Goal: Task Accomplishment & Management: Manage account settings

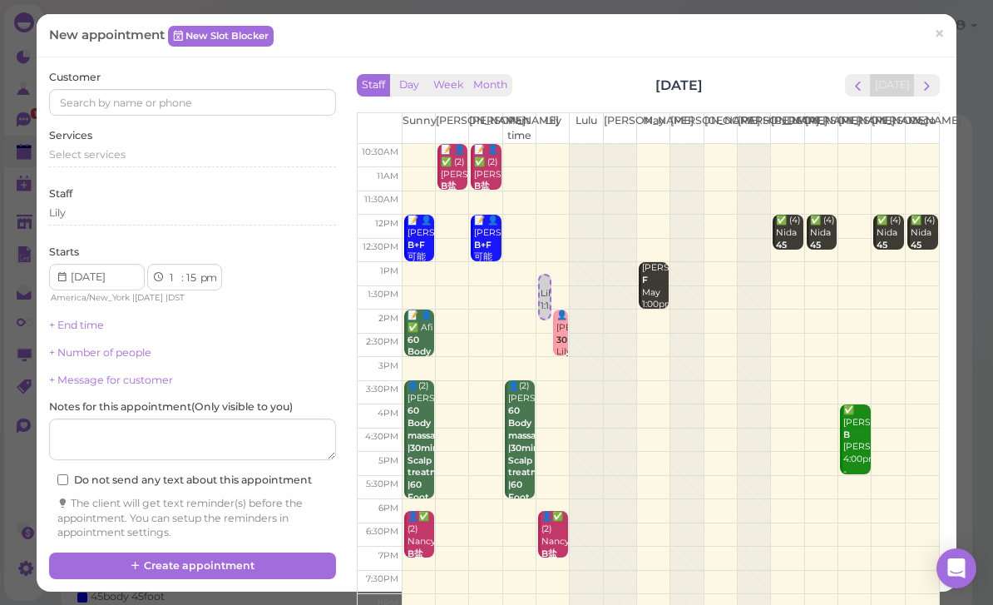
click at [939, 77] on button "next" at bounding box center [927, 85] width 26 height 22
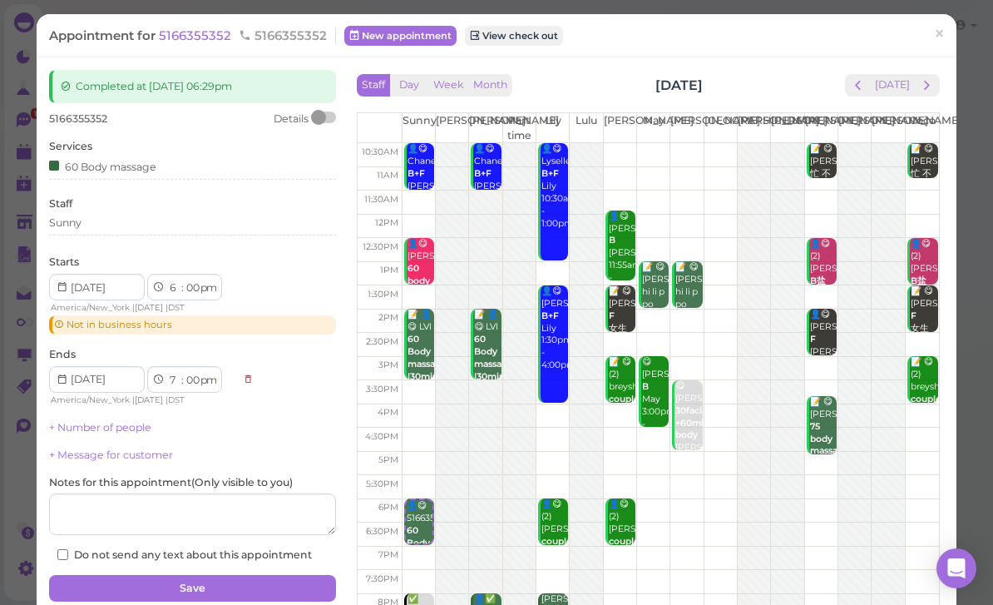
click at [926, 131] on th "Coco" at bounding box center [922, 128] width 34 height 30
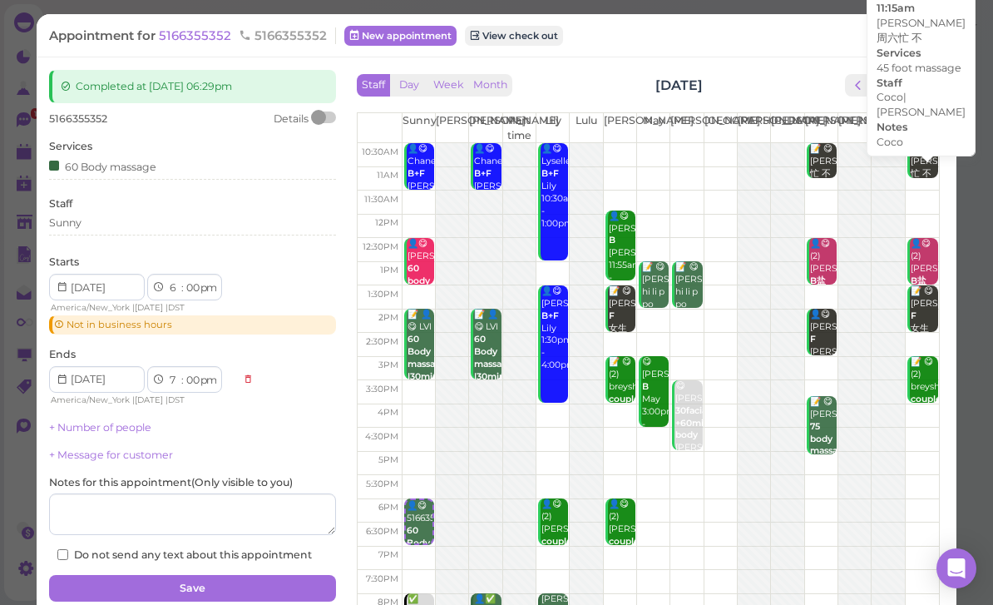
click at [925, 146] on div "📝 😋 [PERSON_NAME]忙 不 45 foot massage Coco Coco|[PERSON_NAME] 10:30am - 11:15am" at bounding box center [924, 217] width 28 height 149
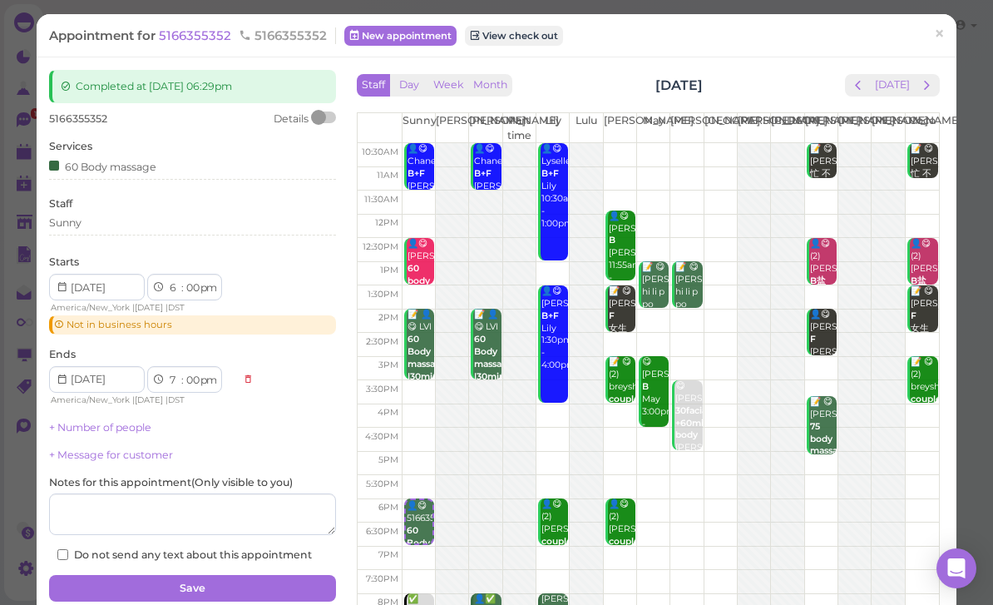
click at [926, 144] on div "📝 😋 [PERSON_NAME]忙 不 45 foot massage Coco Coco|[PERSON_NAME] 10:30am - 11:15am" at bounding box center [924, 217] width 28 height 149
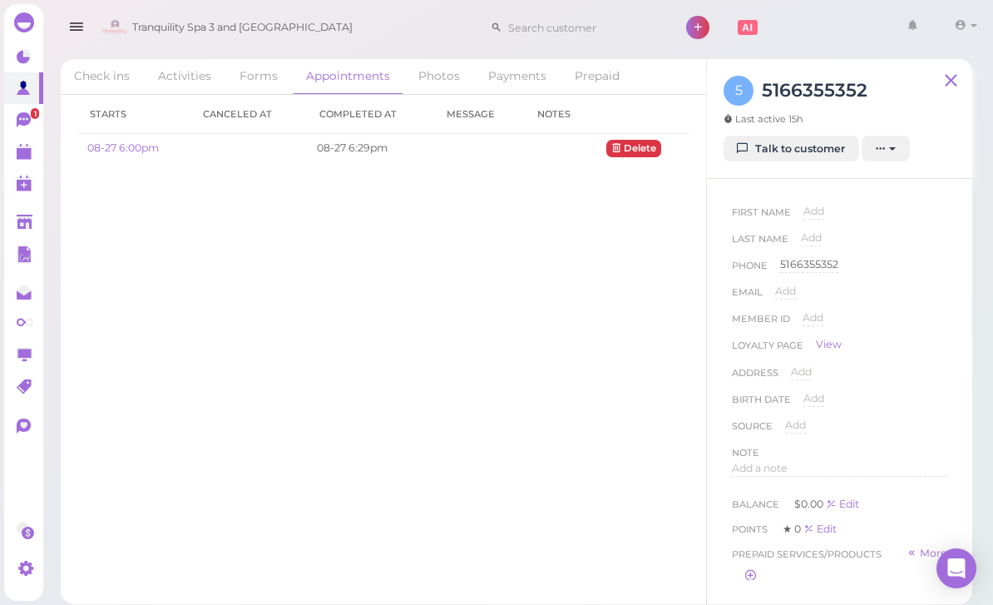
click at [13, 197] on link "0" at bounding box center [23, 183] width 39 height 32
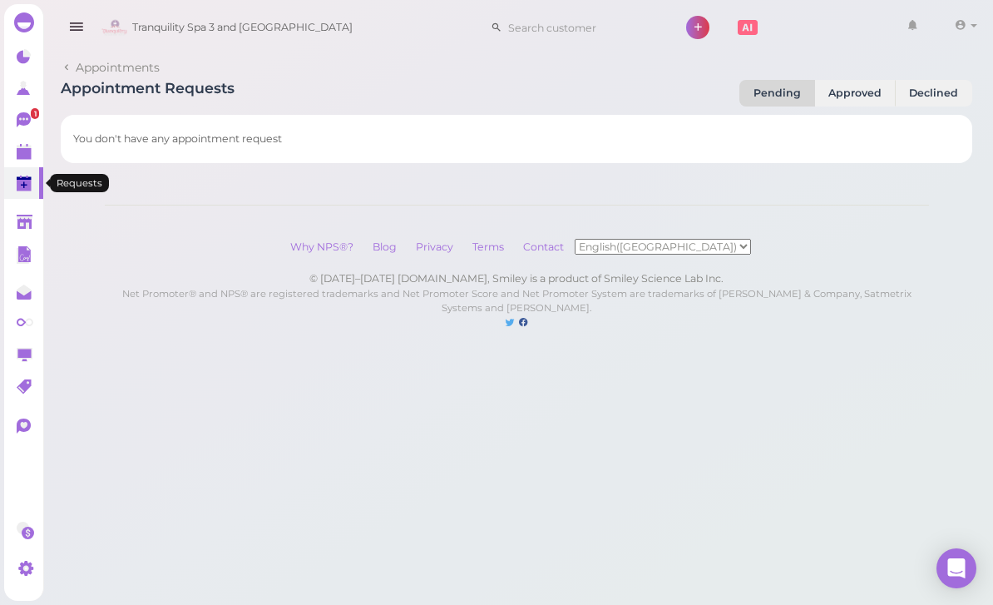
click at [14, 197] on link "0" at bounding box center [23, 183] width 39 height 32
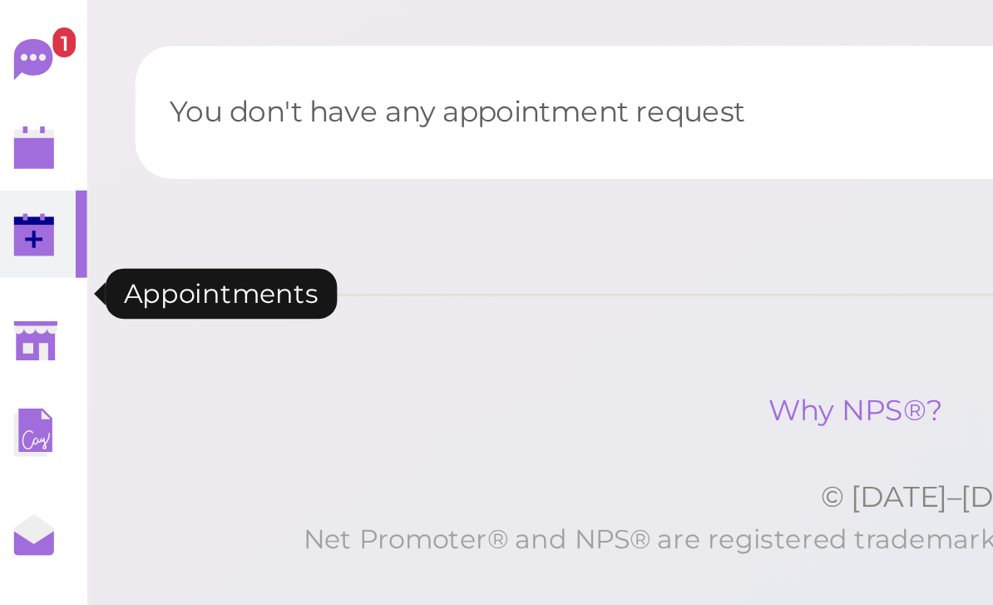
click at [17, 148] on polygon at bounding box center [24, 154] width 15 height 12
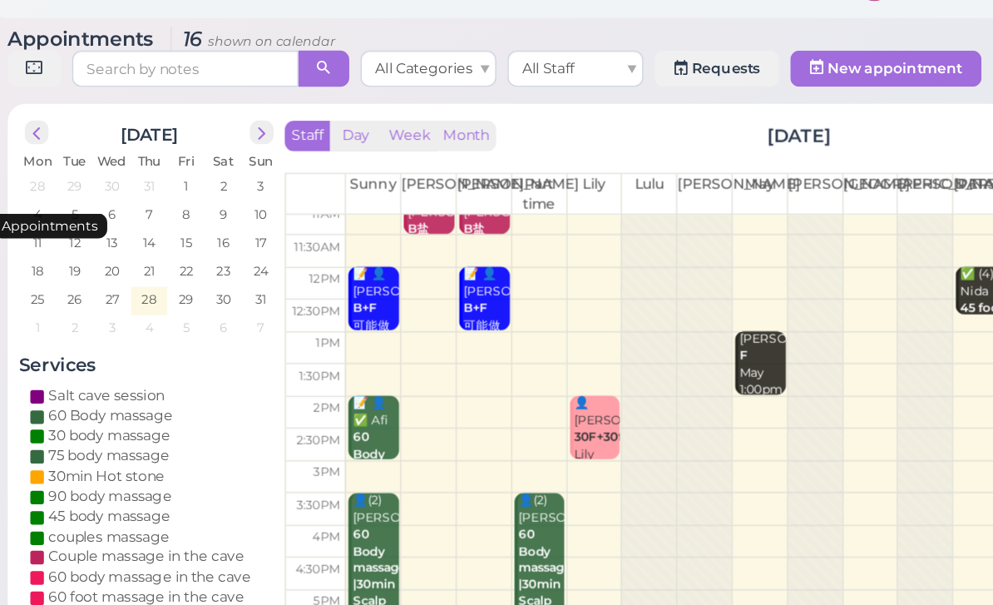
scroll to position [32, 0]
click at [477, 329] on div "👤[PERSON_NAME] 30F+30facial Lily 2:00pm - 3:00pm" at bounding box center [494, 372] width 35 height 86
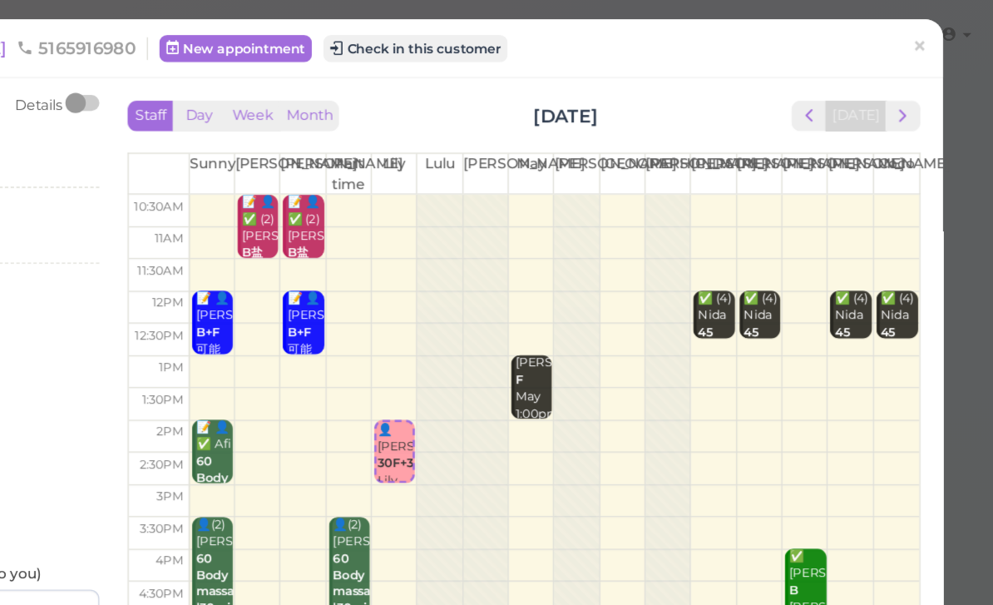
click at [934, 36] on span "×" at bounding box center [939, 33] width 11 height 23
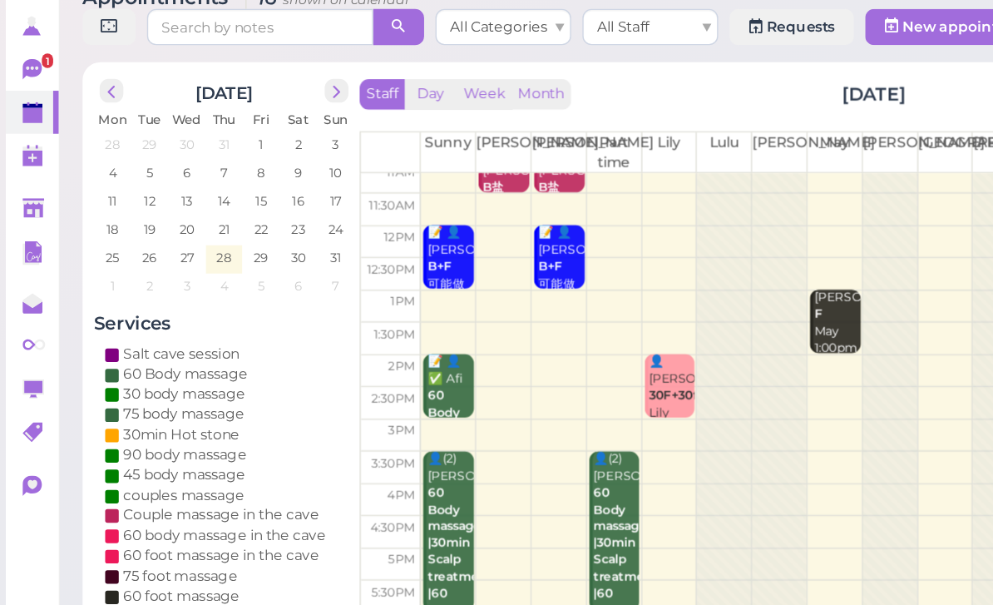
scroll to position [32, 0]
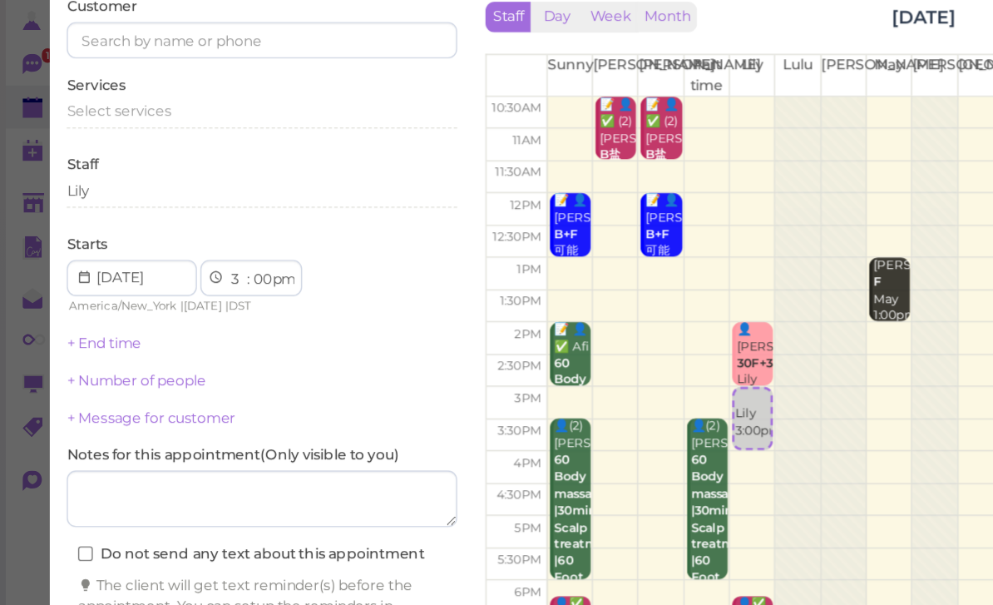
click at [301, 147] on div "Select services" at bounding box center [192, 154] width 287 height 15
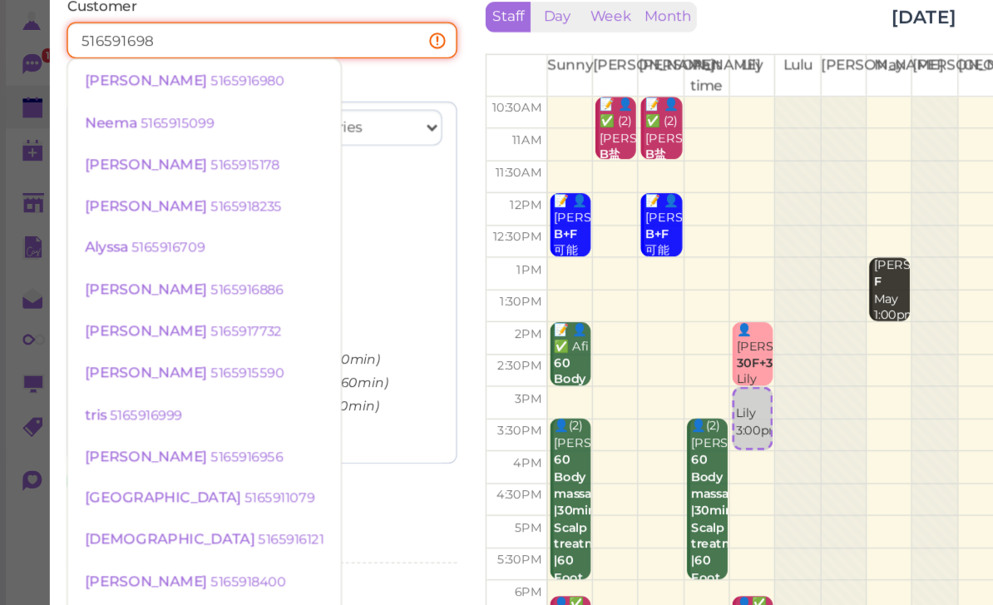
type input "5165916980"
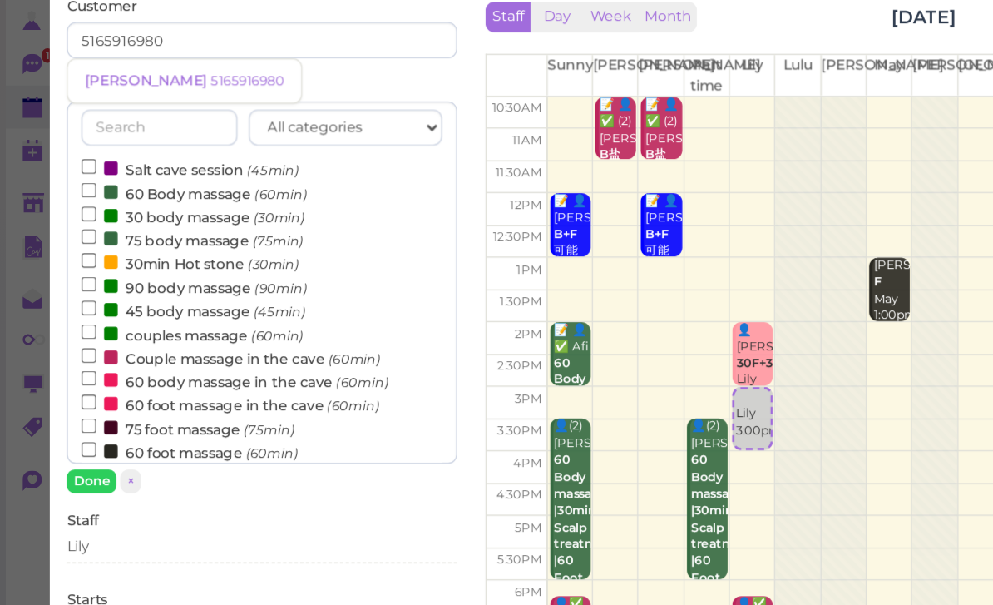
click at [155, 126] on small "5165916980" at bounding box center [182, 132] width 54 height 12
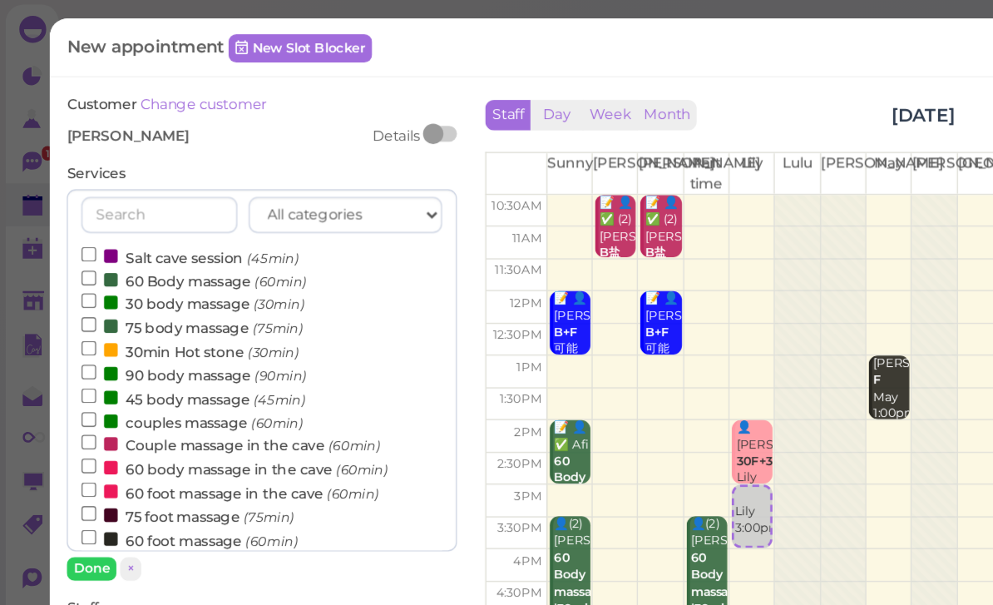
click at [141, 338] on label "60 body massage in the cave (60min)" at bounding box center [172, 344] width 225 height 17
click at [71, 338] on input "60 body massage in the cave (60min)" at bounding box center [65, 343] width 11 height 11
click at [69, 416] on button "Done" at bounding box center [67, 418] width 37 height 17
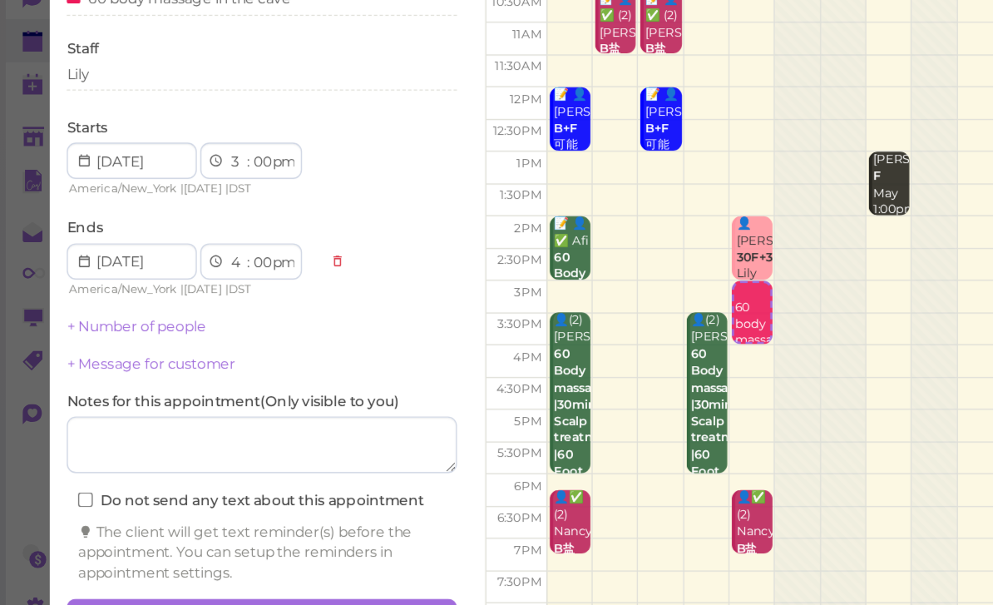
scroll to position [59, 0]
click at [233, 561] on button "Create appointment" at bounding box center [192, 574] width 287 height 27
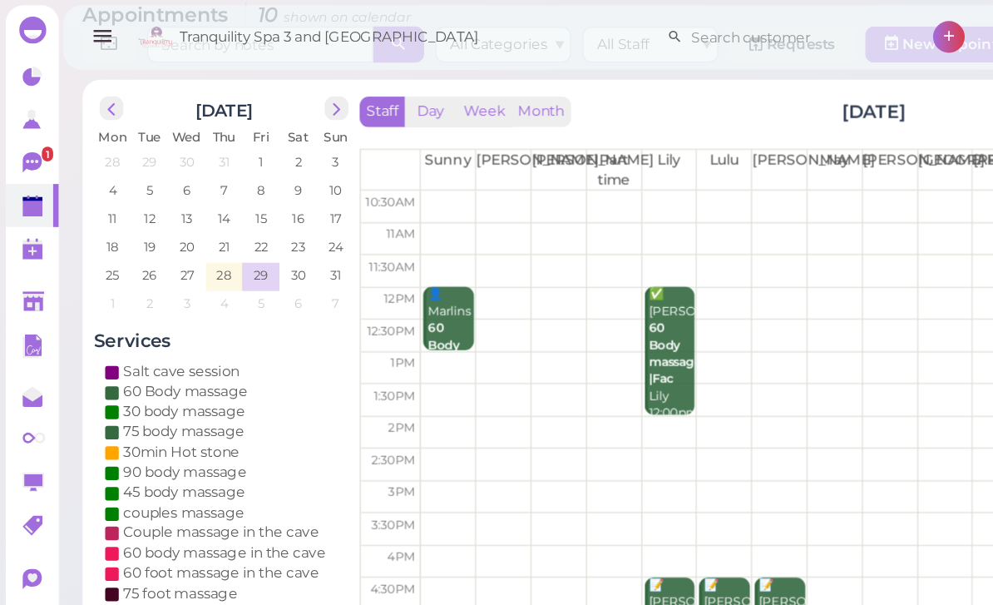
scroll to position [54, 0]
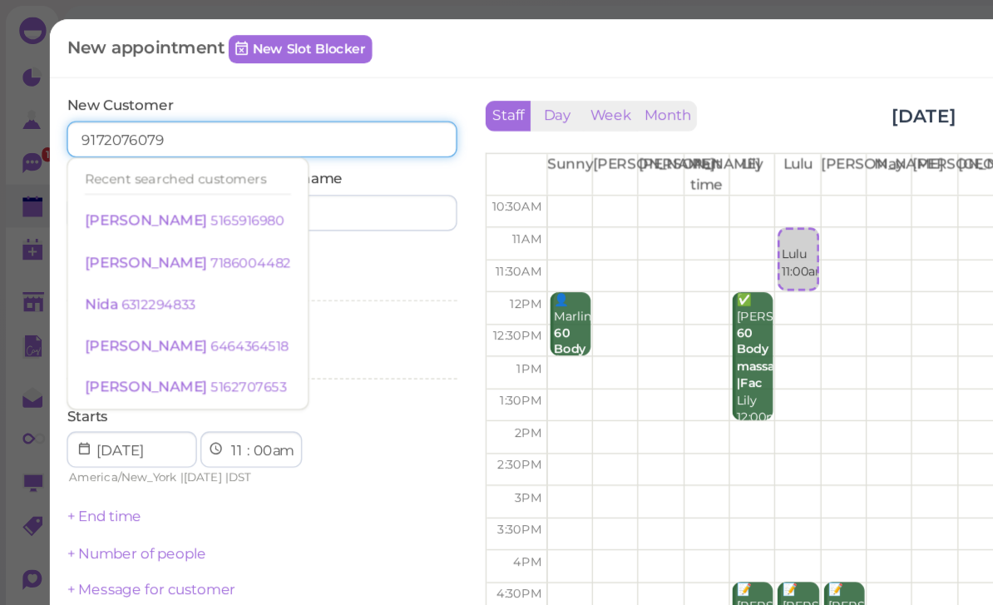
type input "9172076079"
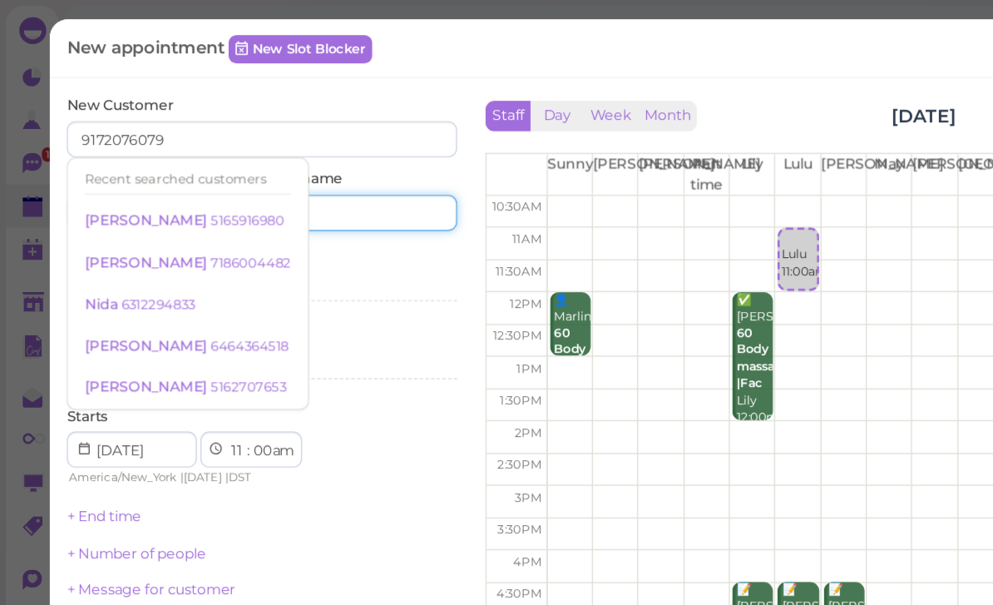
click at [270, 156] on input at bounding box center [267, 156] width 138 height 27
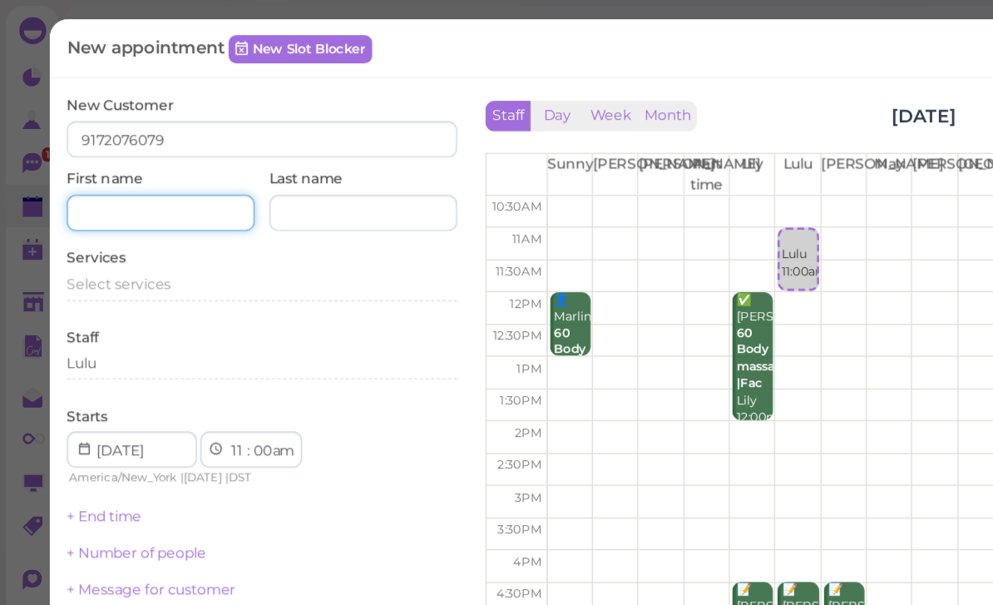
click at [111, 146] on input at bounding box center [118, 156] width 138 height 27
type input "[PERSON_NAME]"
click at [105, 208] on span "Select services" at bounding box center [87, 208] width 77 height 12
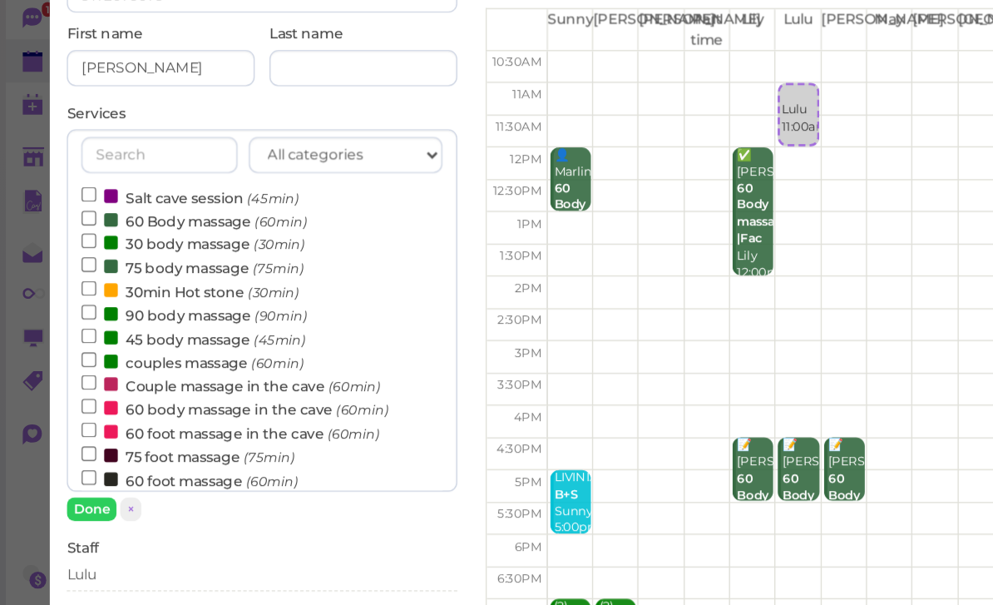
click at [144, 294] on label "75 body massage (75min)" at bounding box center [141, 302] width 163 height 17
click at [71, 295] on input "75 body massage (75min)" at bounding box center [65, 300] width 11 height 11
click at [72, 472] on button "Done" at bounding box center [67, 480] width 37 height 17
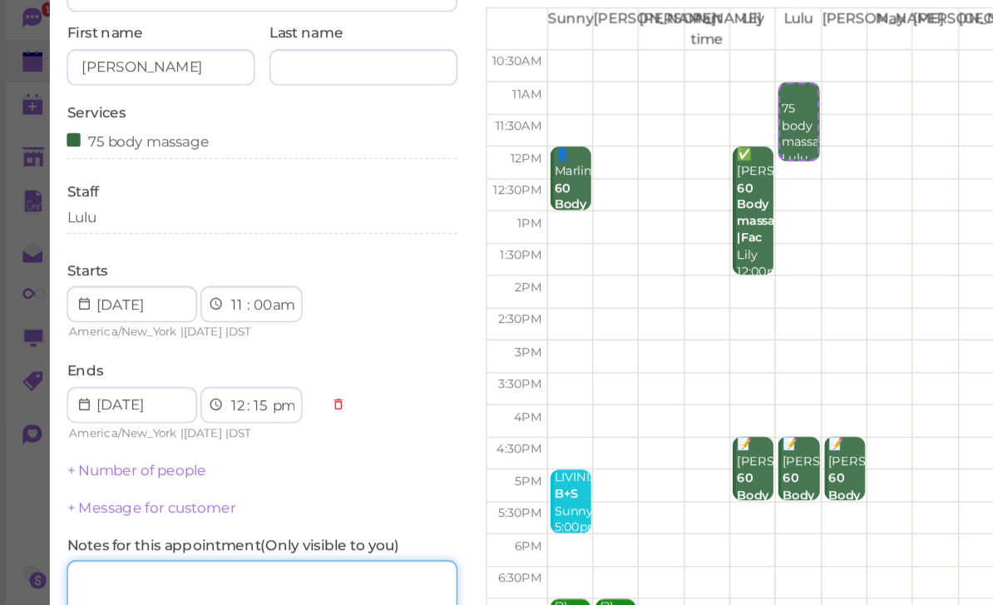
click at [132, 518] on textarea at bounding box center [192, 539] width 287 height 42
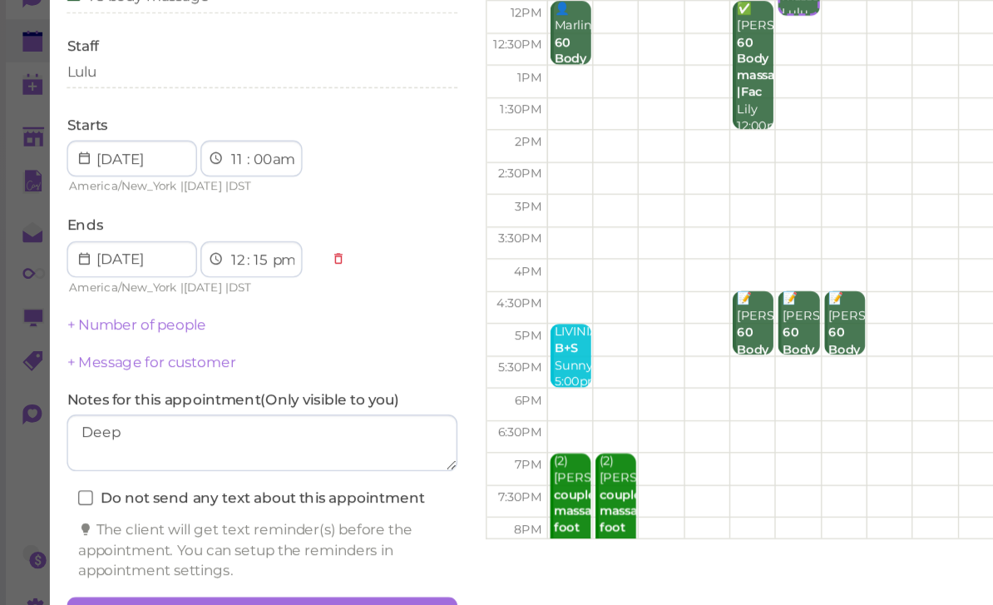
scroll to position [91, 0]
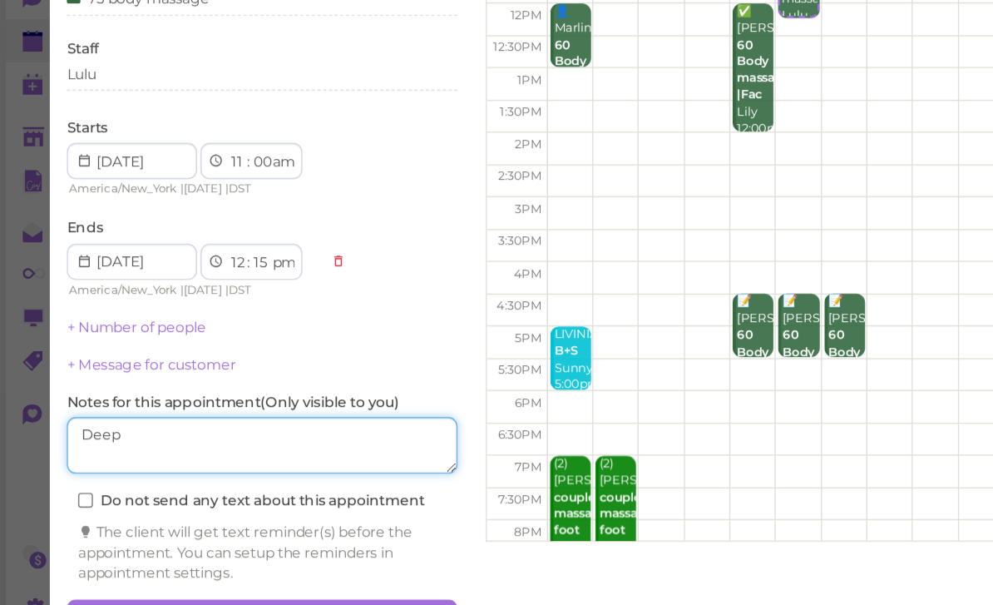
type textarea "Deep"
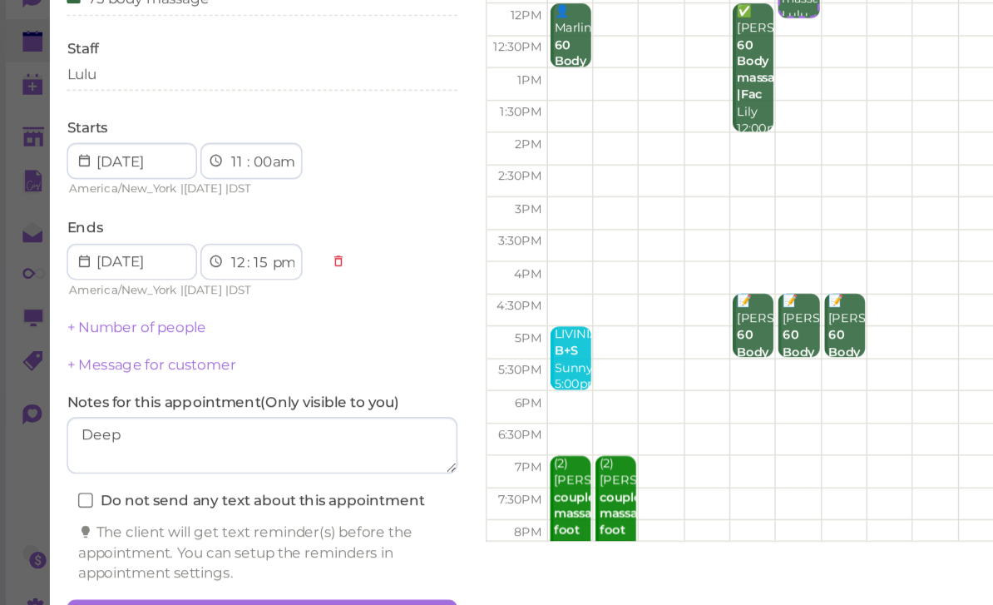
click at [221, 561] on button "Create appointment" at bounding box center [192, 574] width 287 height 27
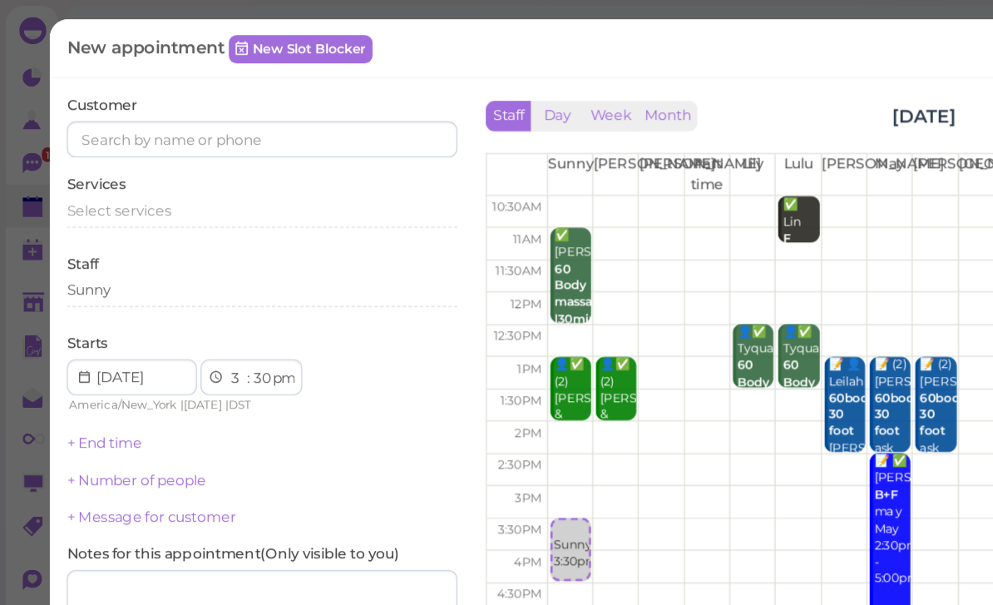
scroll to position [25, 0]
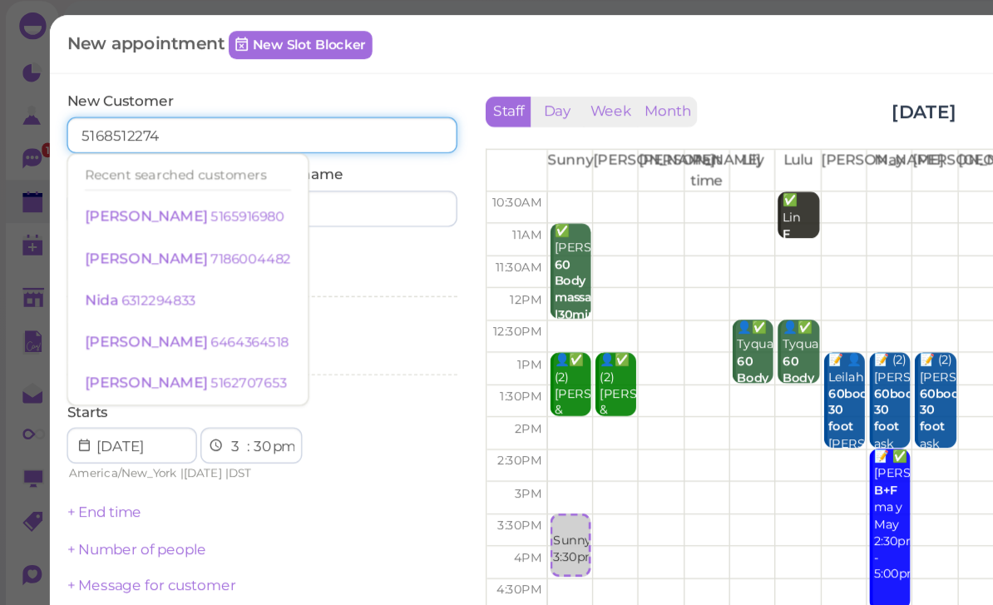
type input "5168512274"
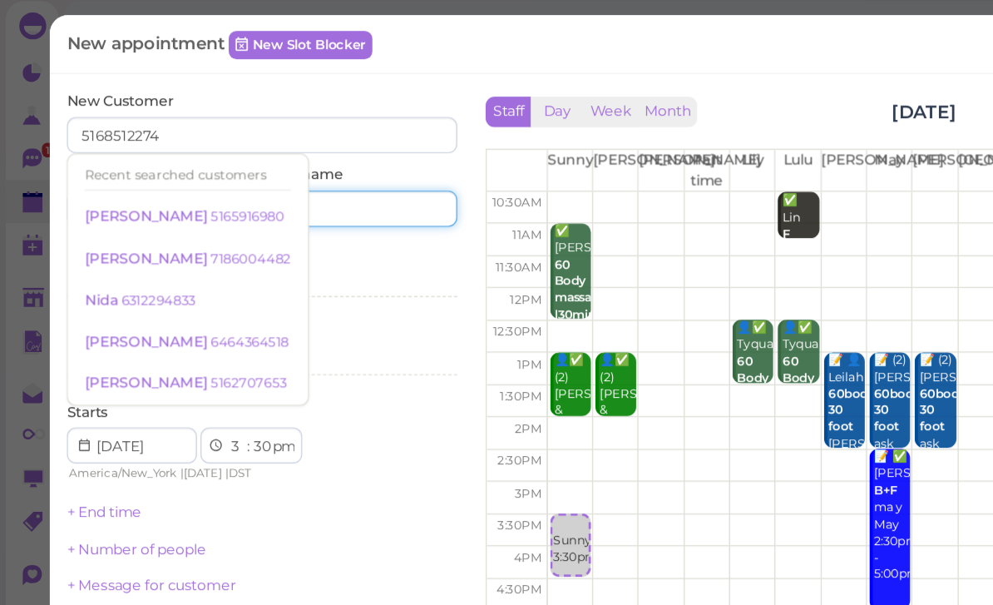
click at [266, 151] on input at bounding box center [267, 156] width 138 height 27
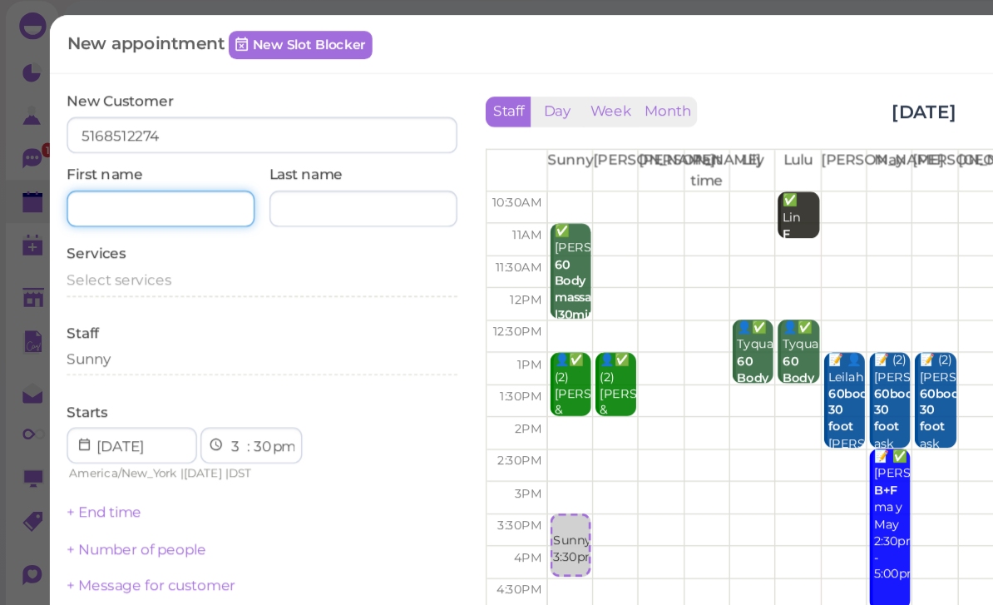
click at [149, 151] on input at bounding box center [118, 156] width 138 height 27
type input "[PERSON_NAME]"
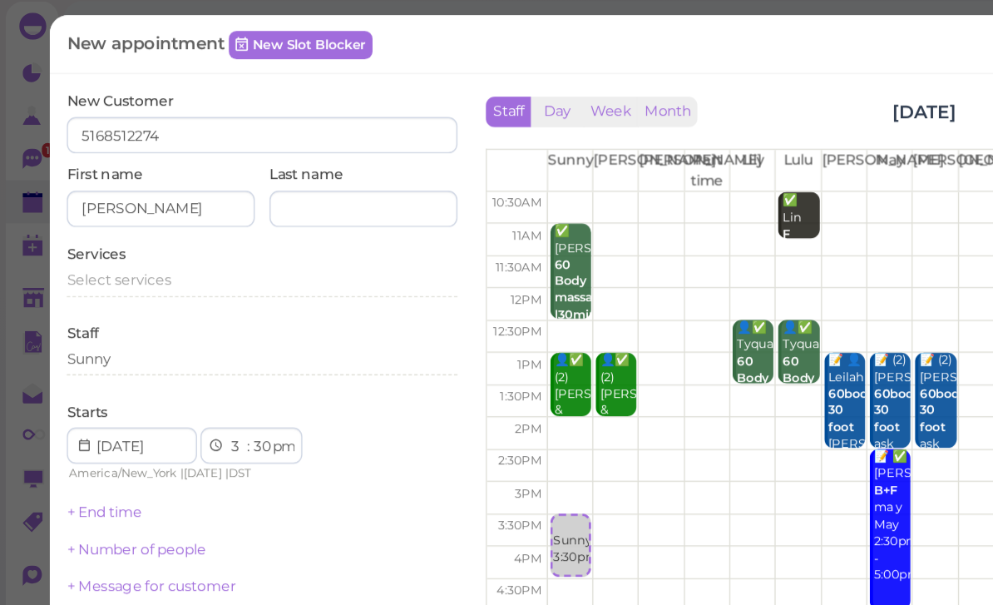
click at [96, 205] on span "Select services" at bounding box center [87, 208] width 77 height 12
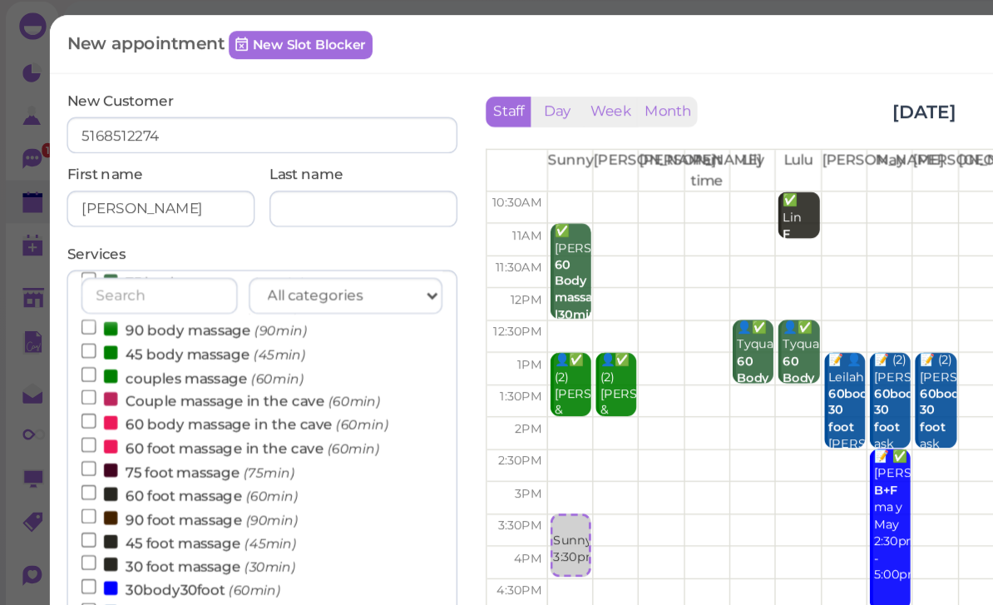
scroll to position [151, 0]
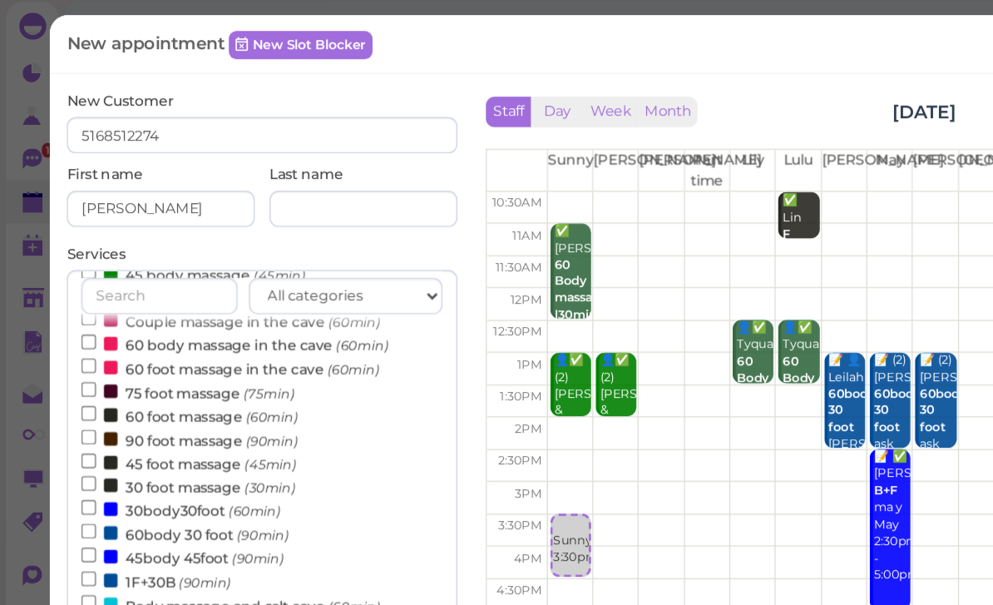
click at [140, 368] on label "30body30foot (60min)" at bounding box center [133, 376] width 146 height 17
click at [71, 370] on input "30body30foot (60min)" at bounding box center [65, 375] width 11 height 11
click at [68, 477] on button "Done" at bounding box center [67, 480] width 37 height 17
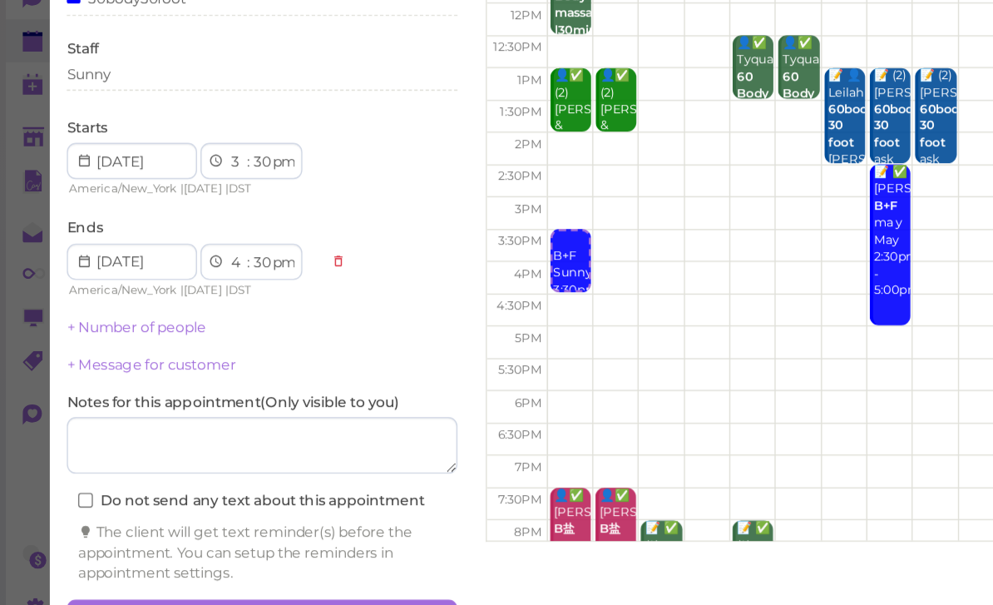
scroll to position [59, 0]
click at [277, 561] on button "Create appointment" at bounding box center [192, 574] width 287 height 27
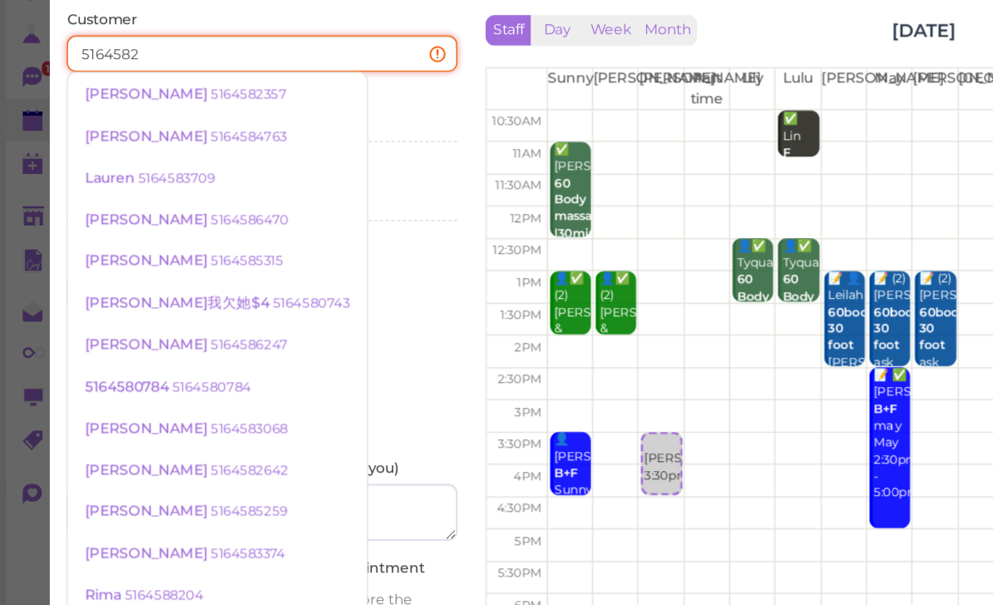
type input "51645823"
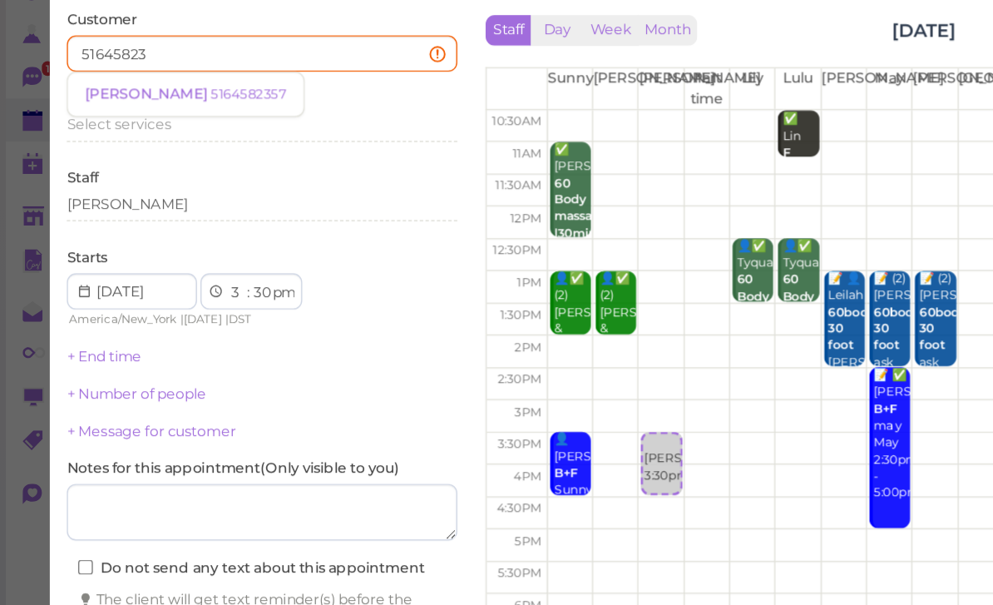
click at [155, 126] on small "5164582357" at bounding box center [183, 132] width 56 height 12
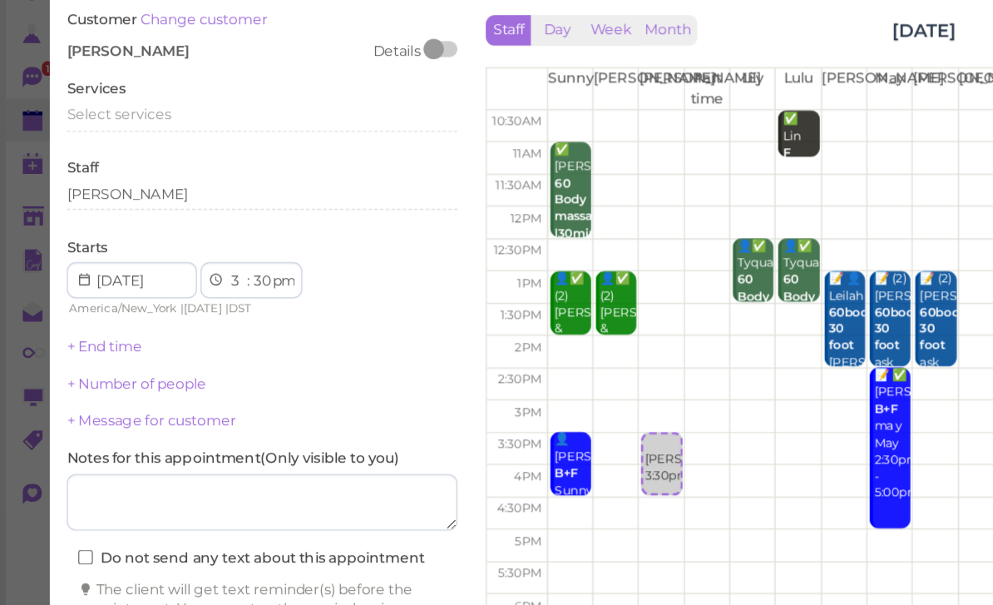
click at [106, 141] on span "Select services" at bounding box center [87, 147] width 77 height 12
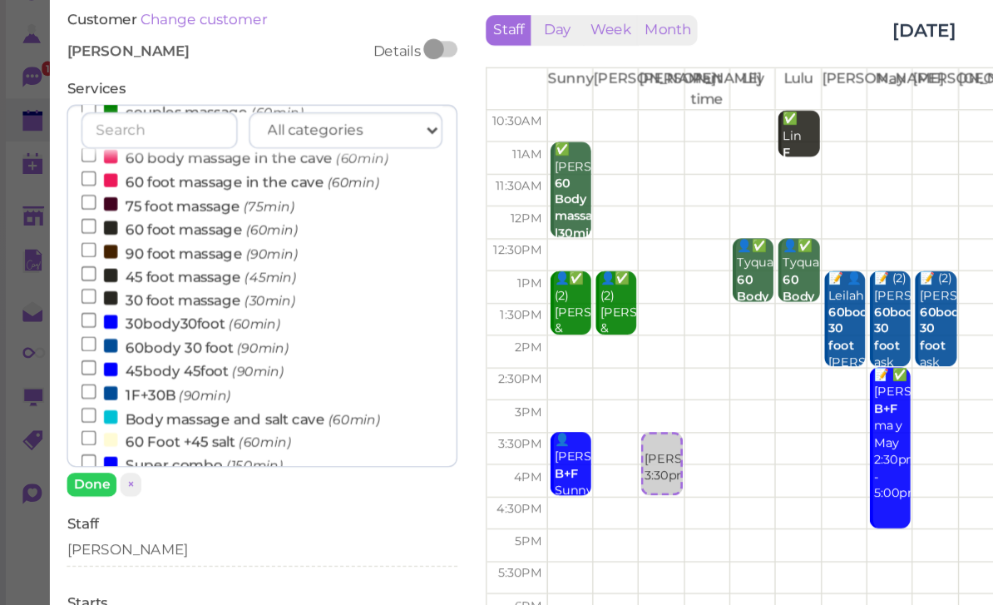
scroll to position [166, 0]
click at [156, 291] on label "30body30foot (60min)" at bounding box center [133, 299] width 146 height 17
click at [71, 293] on input "30body30foot (60min)" at bounding box center [65, 298] width 11 height 11
click at [69, 410] on button "Done" at bounding box center [67, 418] width 37 height 17
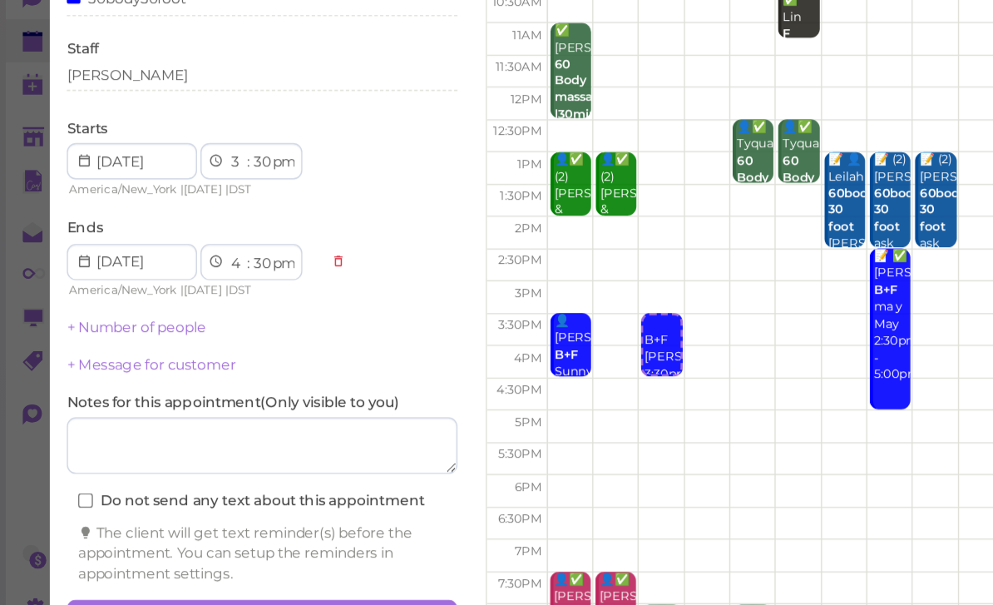
scroll to position [59, 0]
click at [223, 561] on button "Create appointment" at bounding box center [192, 574] width 287 height 27
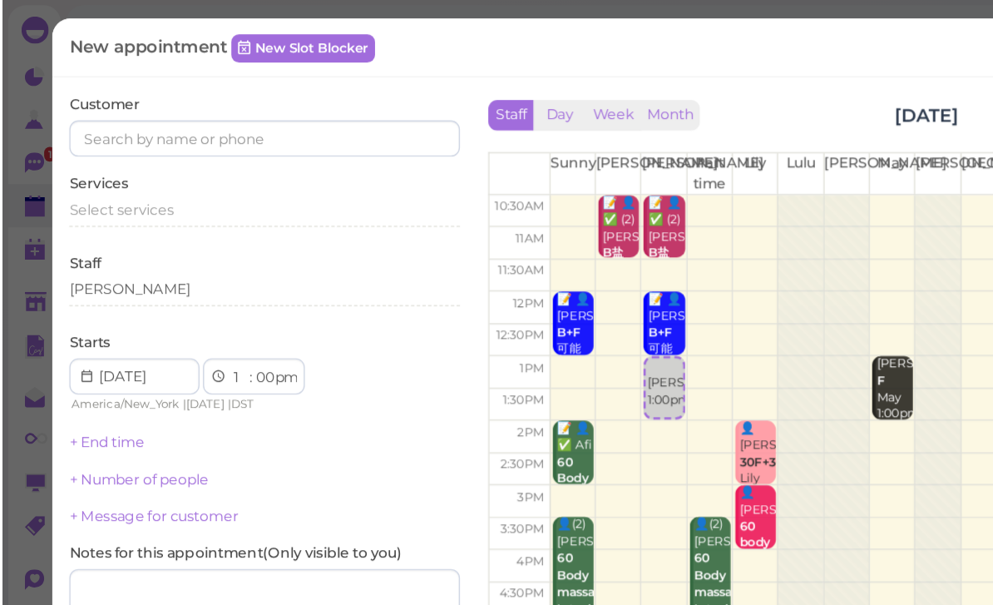
scroll to position [22, 0]
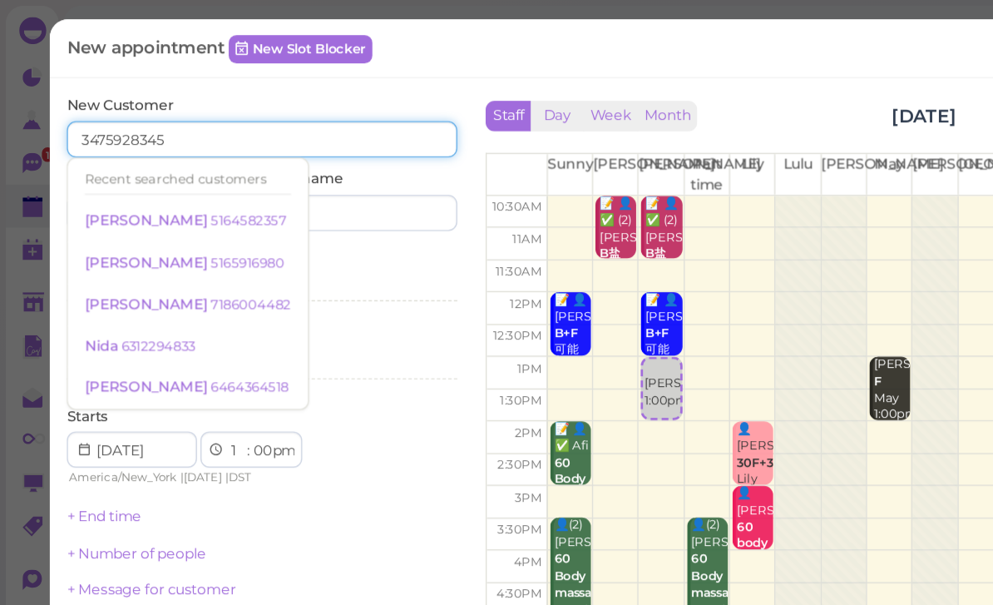
type input "3475928345"
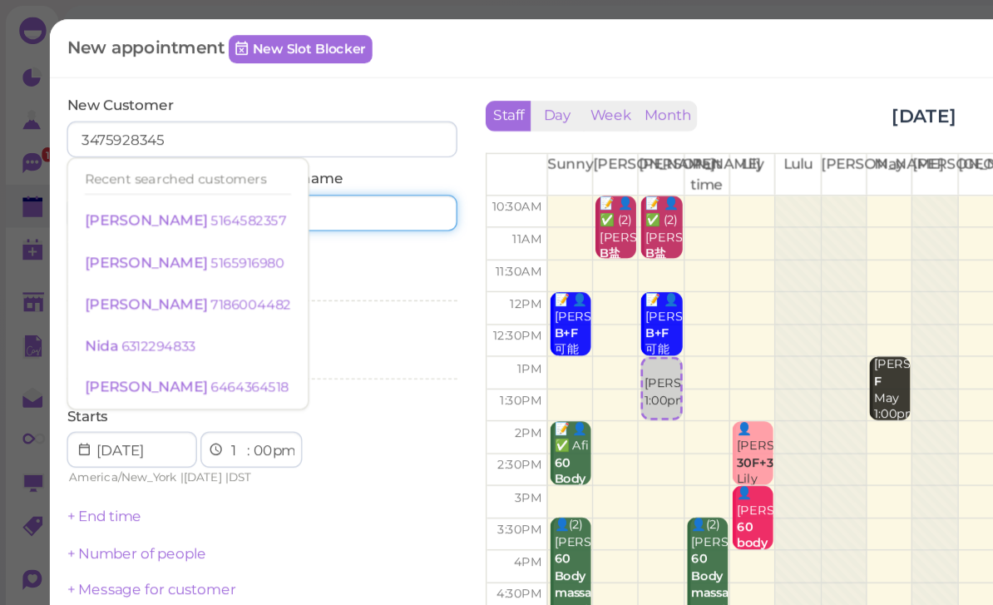
click at [273, 151] on input at bounding box center [267, 156] width 138 height 27
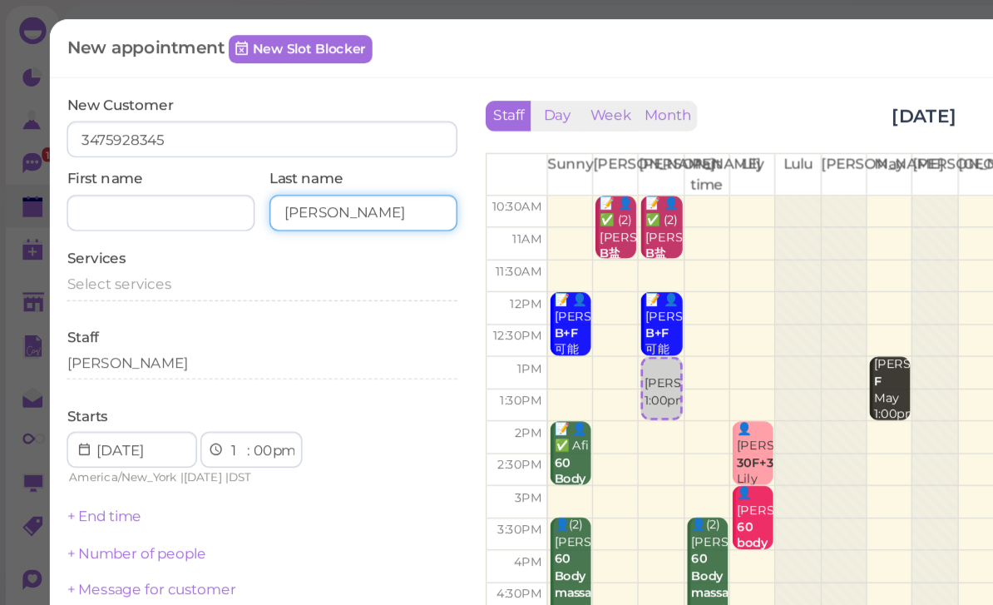
type input "[PERSON_NAME]"
click at [215, 158] on input "[PERSON_NAME]" at bounding box center [267, 156] width 138 height 27
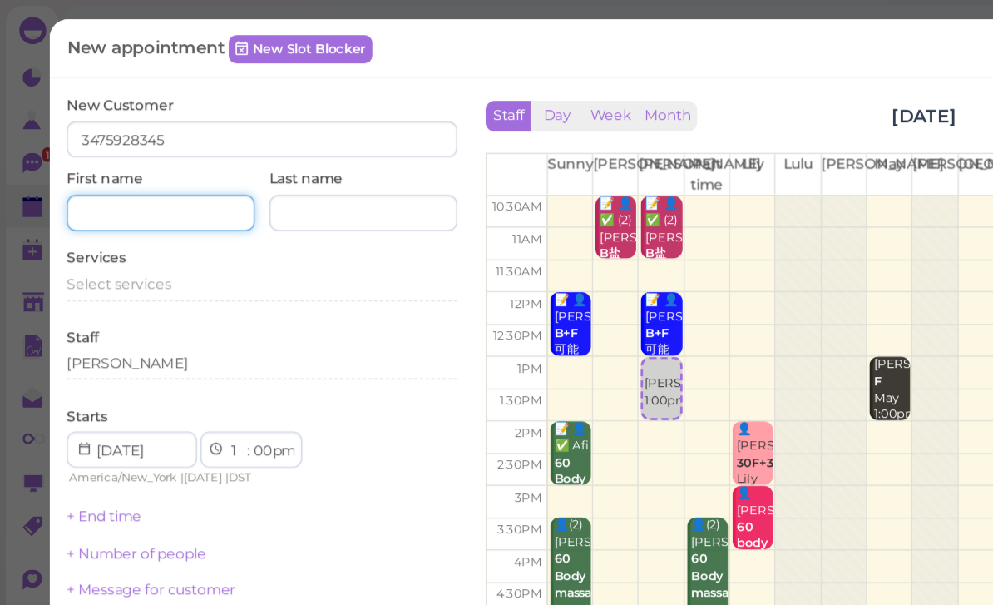
click at [72, 150] on input at bounding box center [118, 156] width 138 height 27
click at [80, 153] on input at bounding box center [118, 156] width 138 height 27
paste input "[PERSON_NAME]"
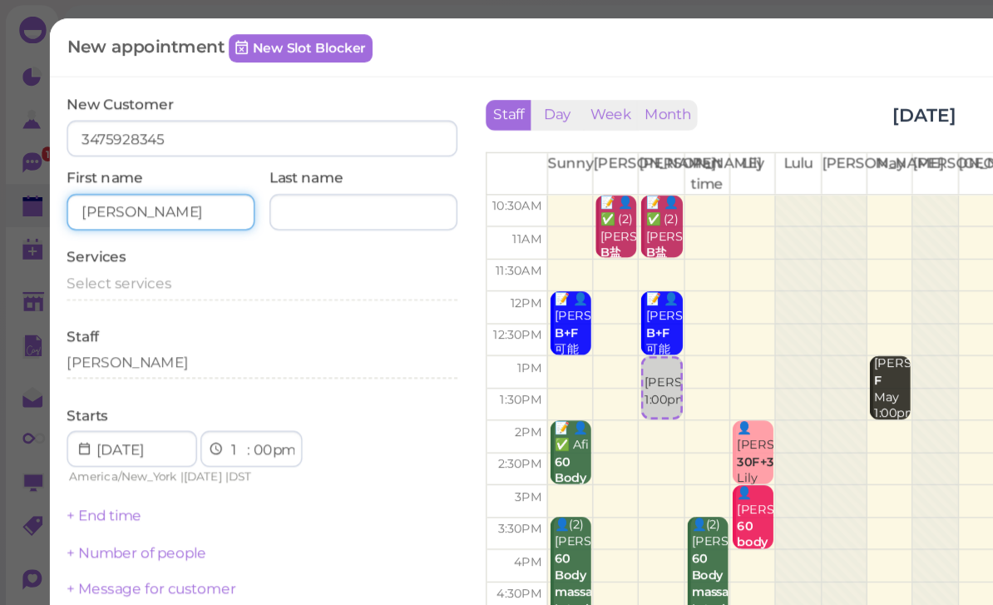
type input "[PERSON_NAME]"
click at [86, 202] on span "Select services" at bounding box center [87, 208] width 77 height 12
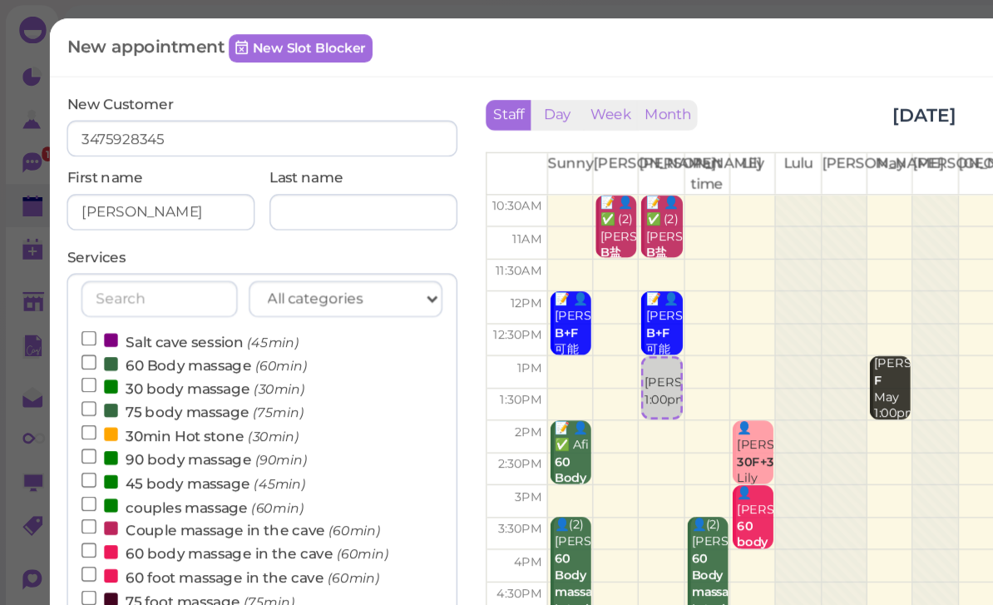
click at [154, 263] on label "60 Body massage (60min)" at bounding box center [142, 267] width 165 height 17
click at [71, 263] on input "60 Body massage (60min)" at bounding box center [65, 266] width 11 height 11
click at [72, 476] on button "Done" at bounding box center [67, 480] width 37 height 17
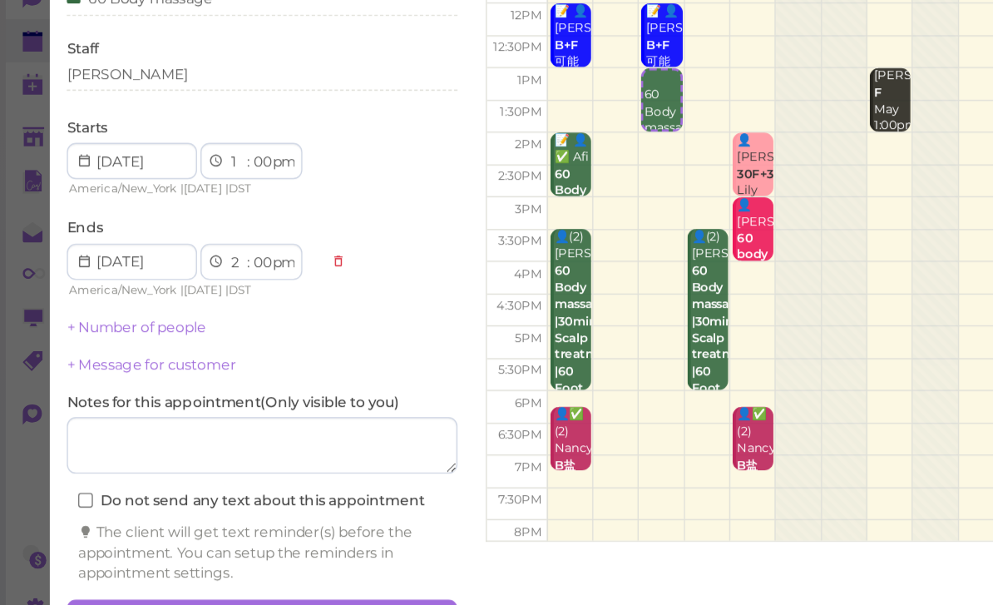
scroll to position [59, 0]
click at [246, 561] on button "Create appointment" at bounding box center [192, 574] width 287 height 27
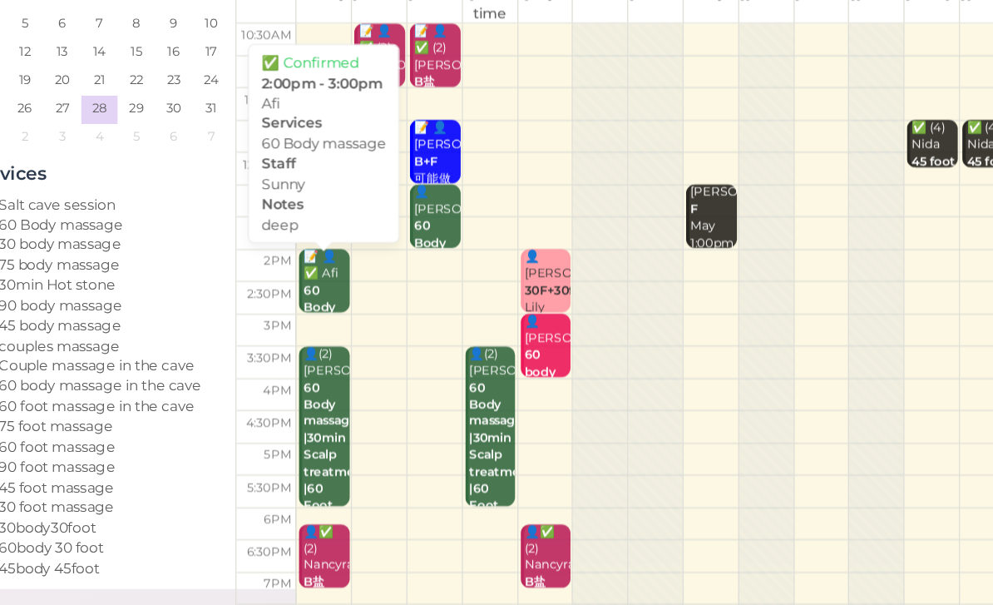
click at [314, 304] on div "📝 👤✅ Afi 60 Body massage deep Sunny 2:00pm - 3:00pm" at bounding box center [331, 366] width 35 height 124
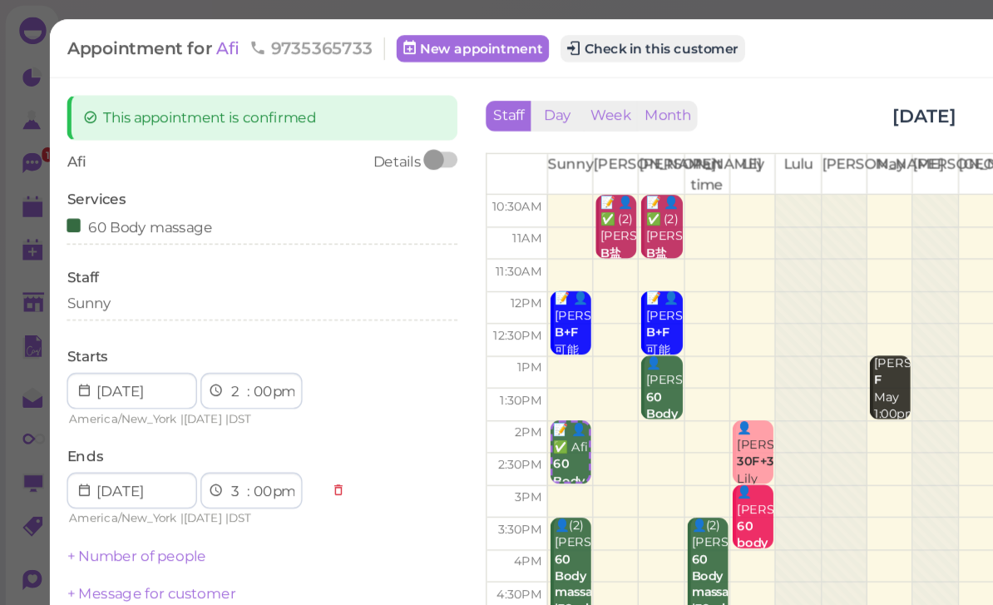
click at [114, 219] on div "Sunny" at bounding box center [192, 222] width 287 height 15
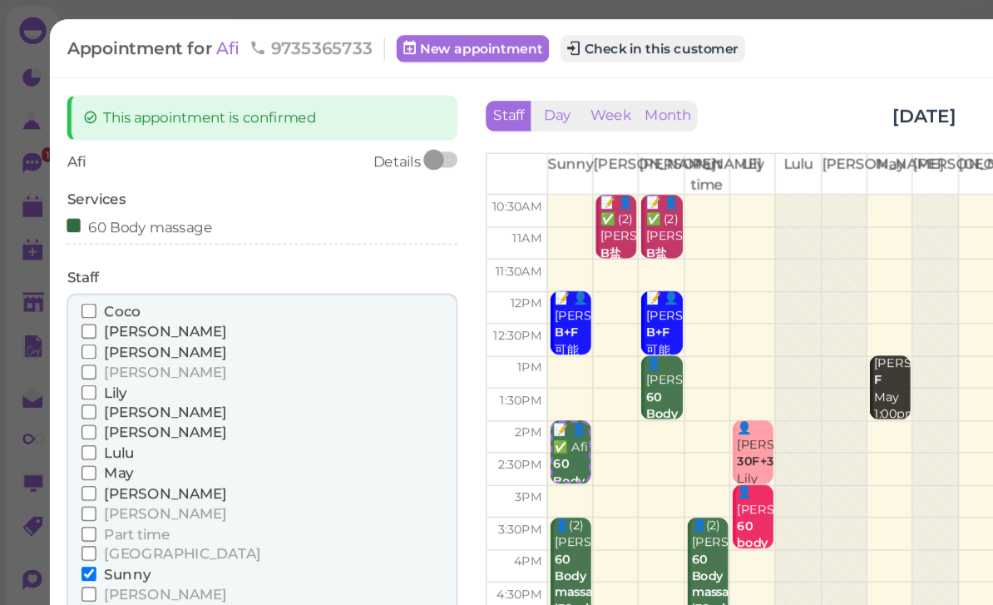
click at [100, 371] on span "[PERSON_NAME]" at bounding box center [122, 377] width 90 height 12
click at [71, 372] on input "[PERSON_NAME]" at bounding box center [65, 377] width 11 height 11
click at [96, 415] on span "Sunny" at bounding box center [94, 421] width 34 height 12
click at [71, 416] on input "Sunny" at bounding box center [65, 421] width 11 height 11
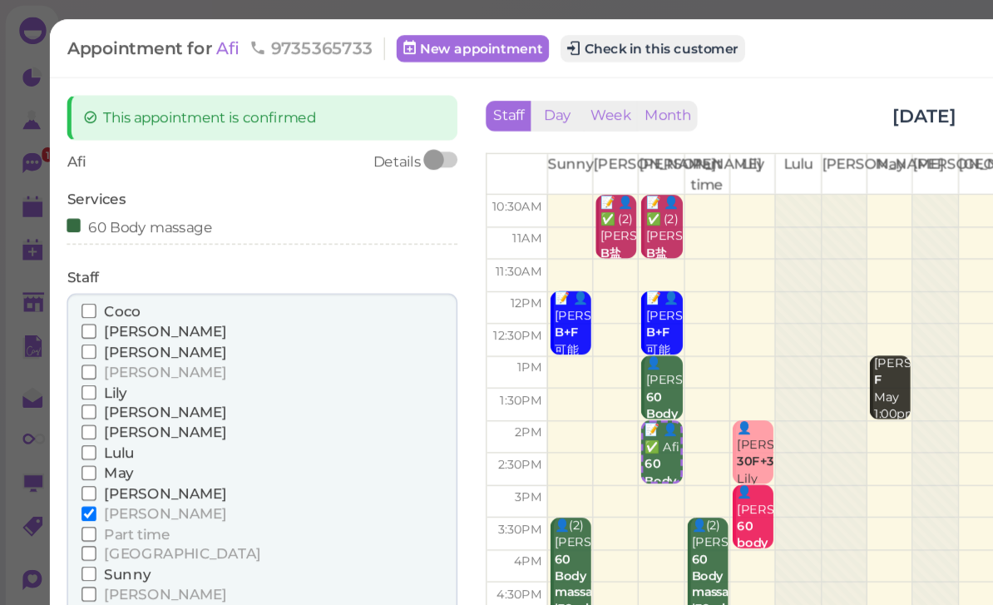
click at [76, 473] on button "Done" at bounding box center [67, 481] width 37 height 17
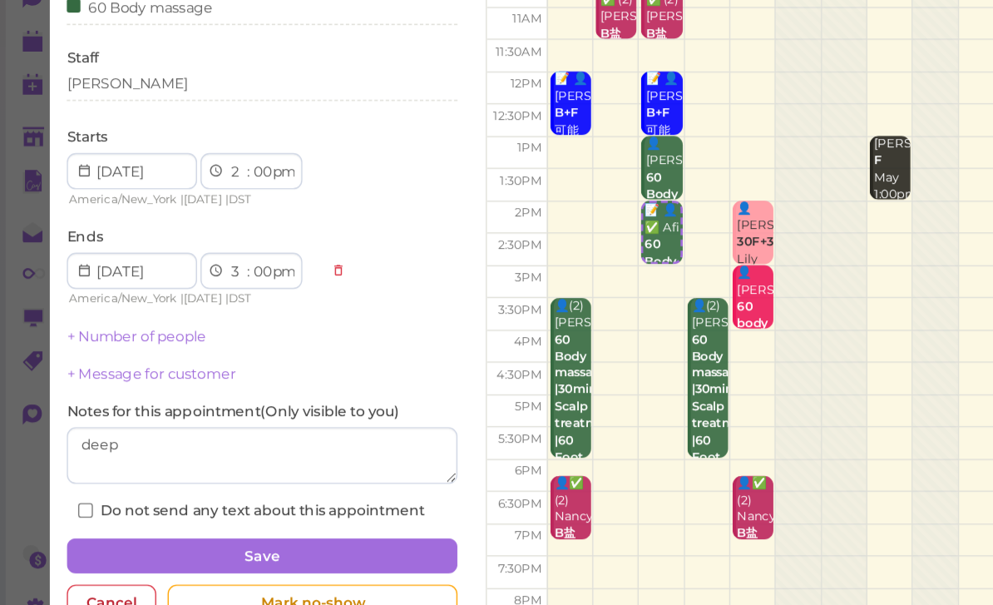
scroll to position [53, 0]
click at [240, 516] on button "Save" at bounding box center [192, 529] width 287 height 27
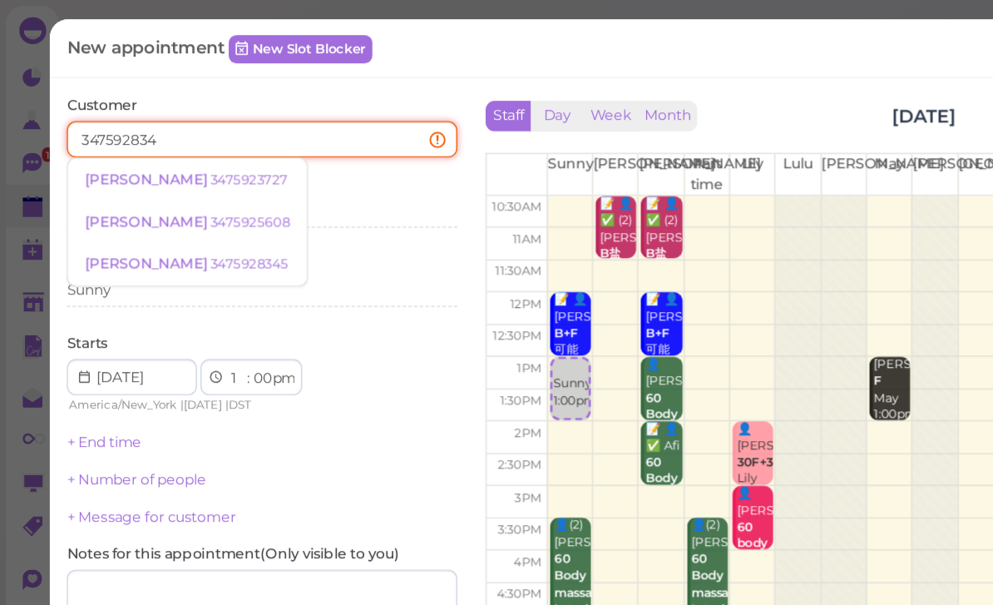
type input "3475928345"
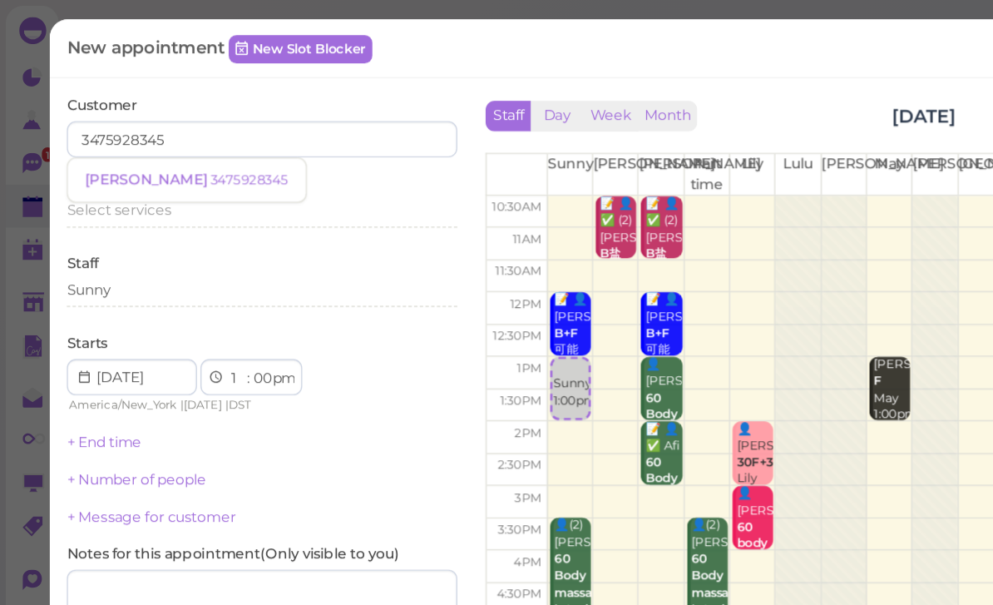
click at [155, 130] on small "3475928345" at bounding box center [183, 132] width 57 height 12
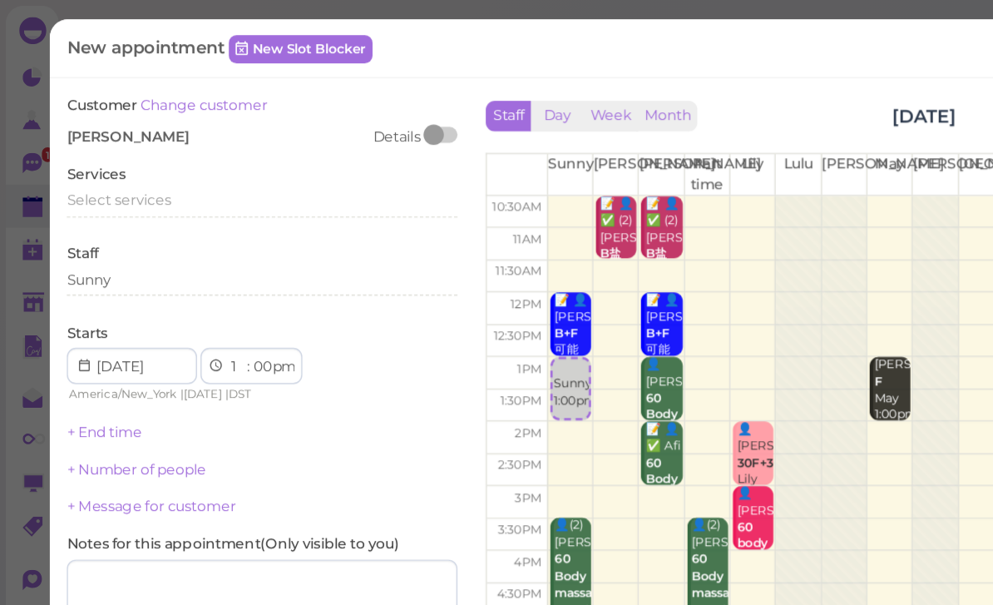
click at [119, 143] on span "Select services" at bounding box center [87, 147] width 77 height 12
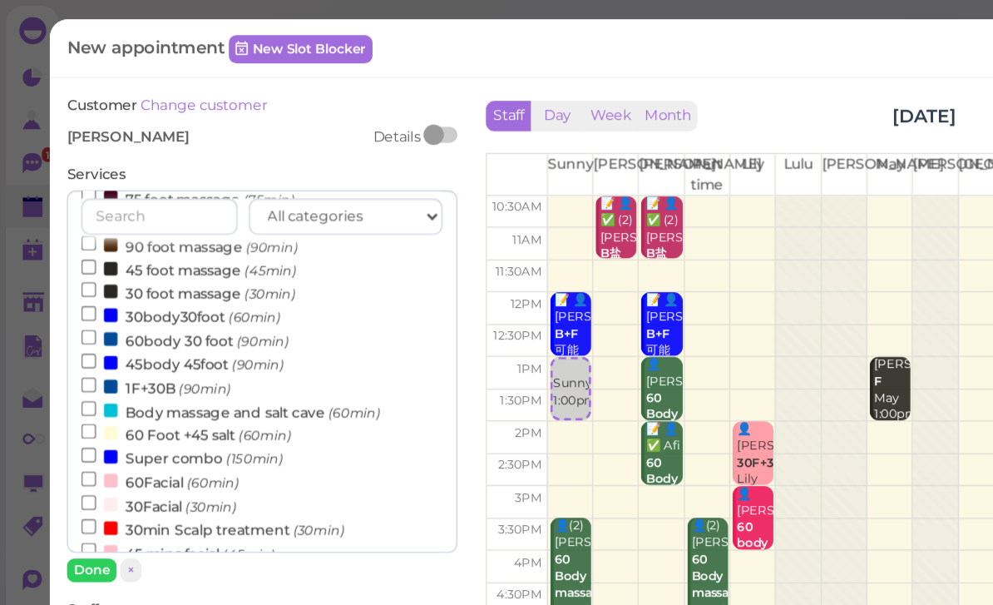
scroll to position [243, 0]
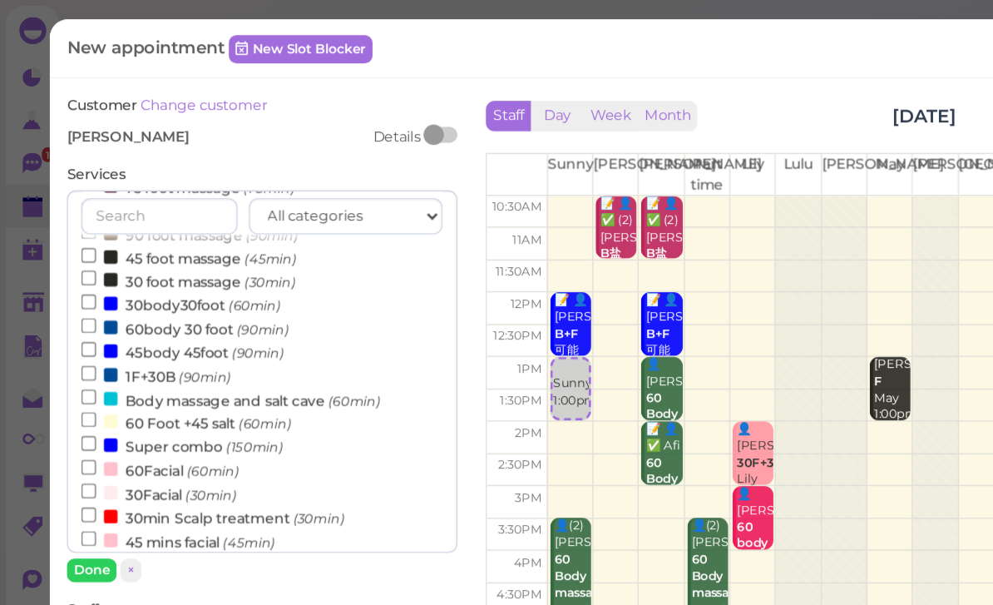
click at [189, 254] on small "(90min)" at bounding box center [189, 260] width 38 height 12
click at [71, 251] on input "45body 45foot (90min)" at bounding box center [65, 256] width 11 height 11
click at [74, 412] on button "Done" at bounding box center [67, 418] width 37 height 17
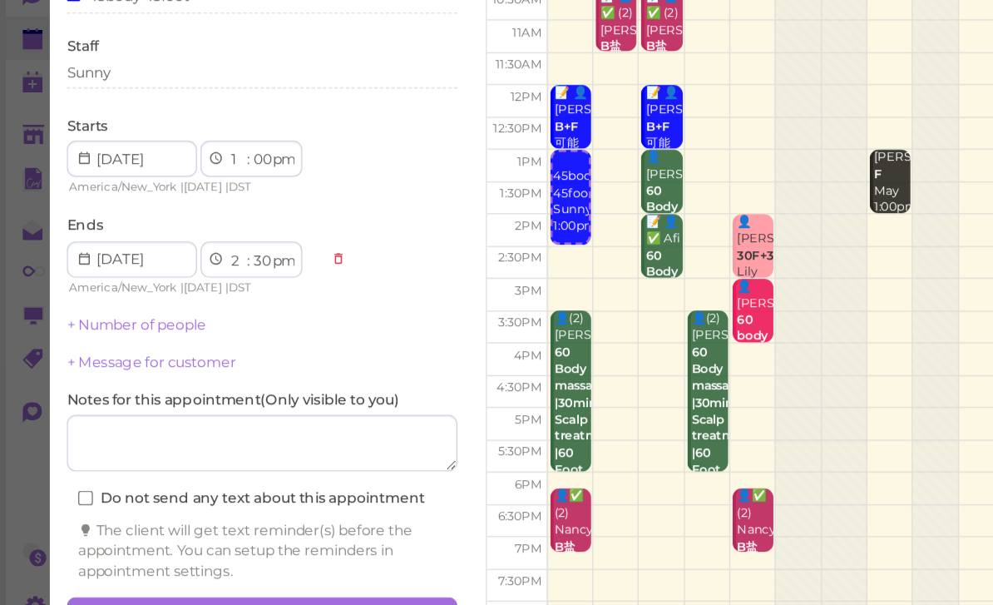
scroll to position [59, 0]
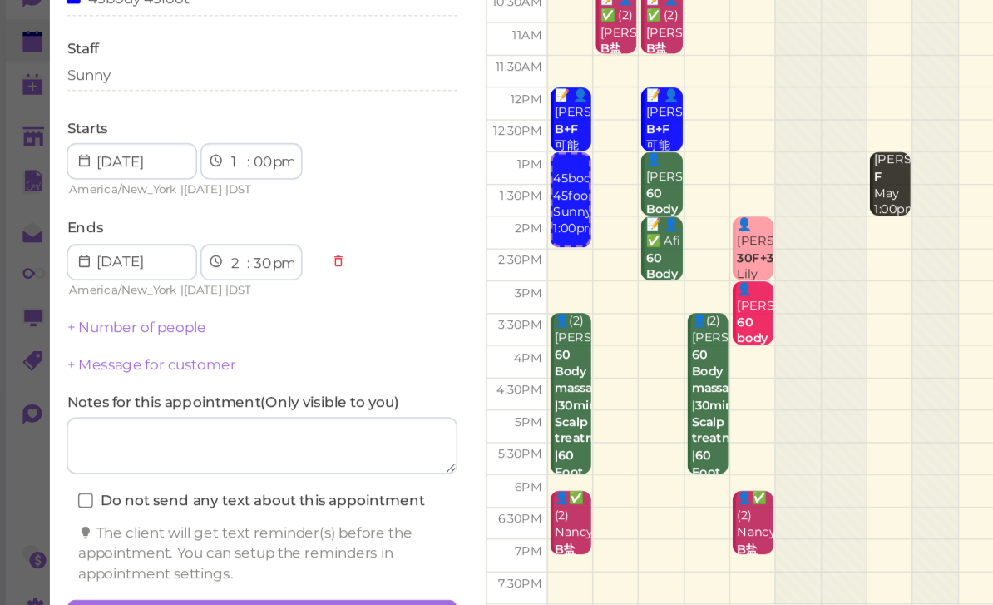
click at [249, 561] on button "Create appointment" at bounding box center [192, 574] width 287 height 27
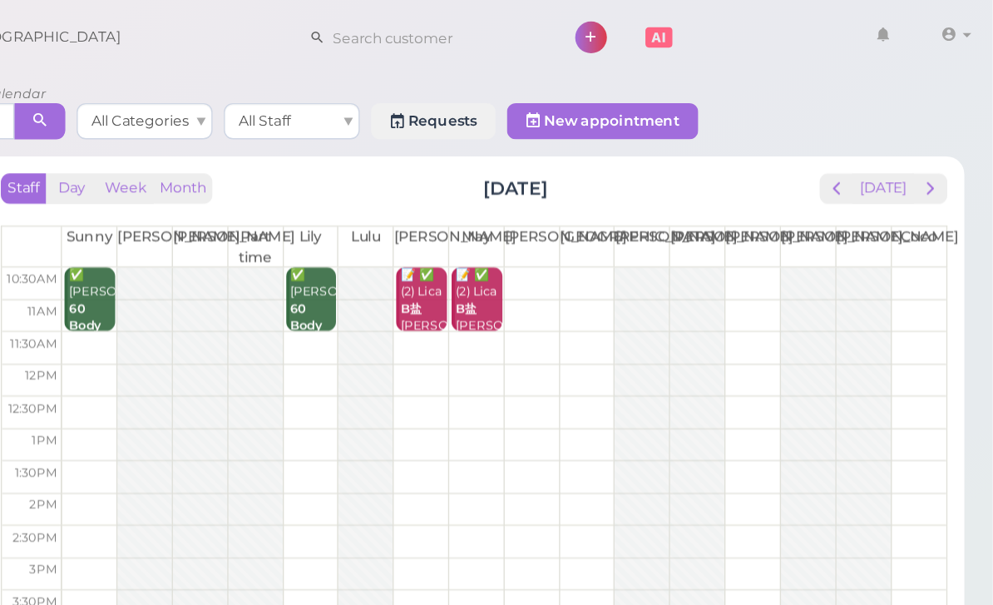
scroll to position [0, 0]
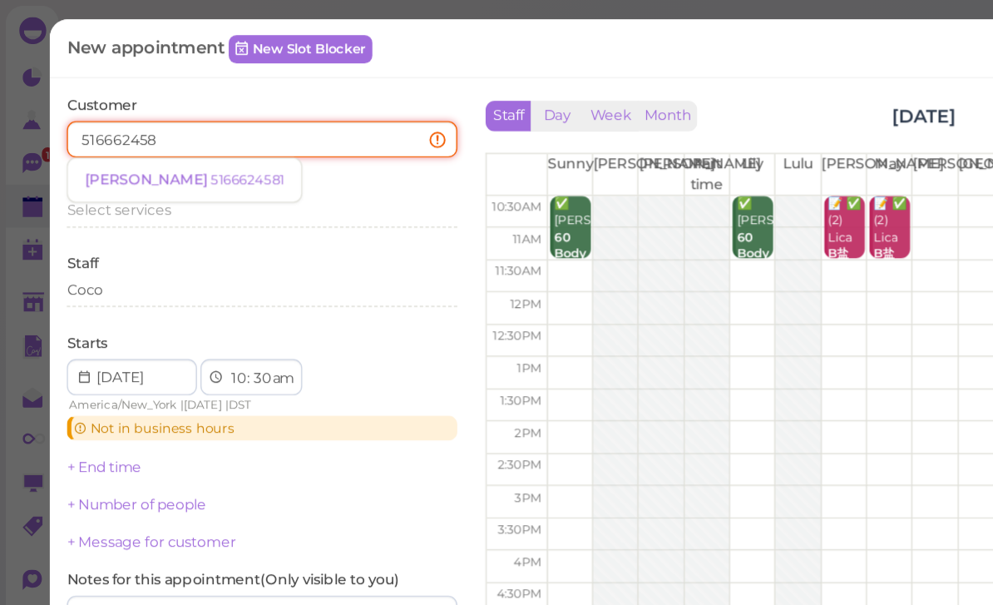
type input "5166624581"
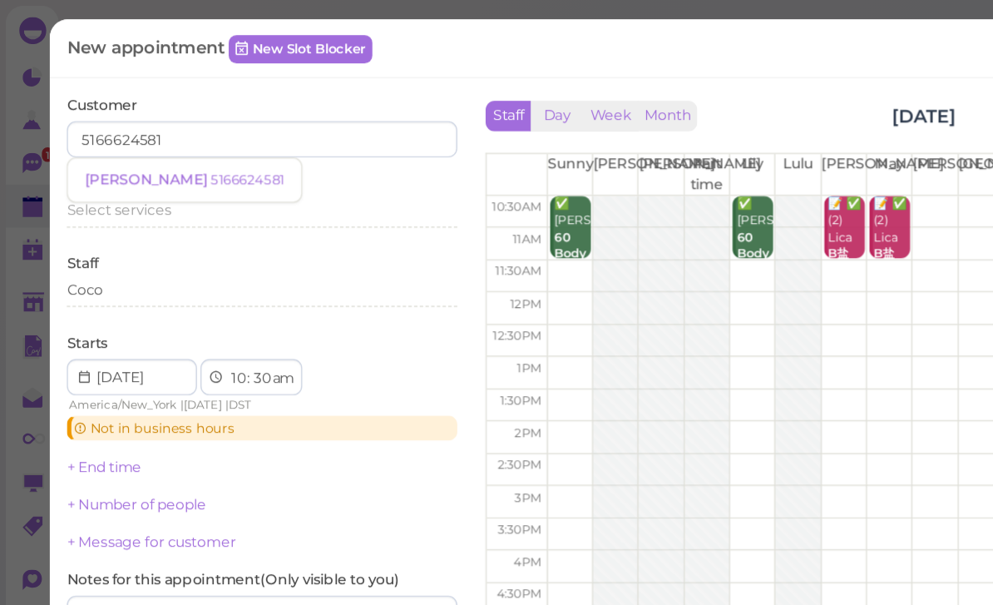
click at [155, 130] on small "5166624581" at bounding box center [182, 132] width 54 height 12
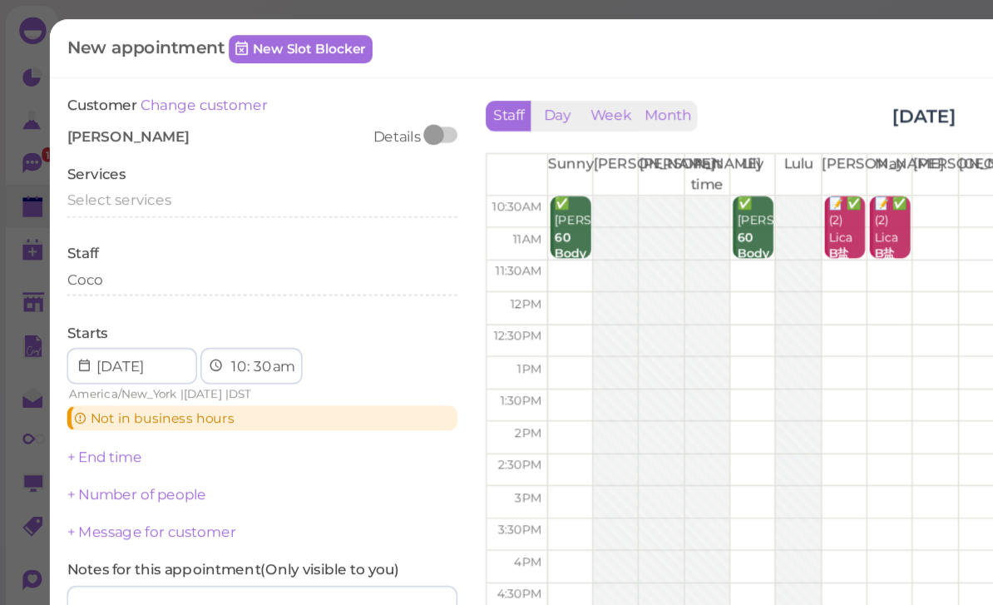
click at [116, 142] on span "Select services" at bounding box center [87, 147] width 77 height 12
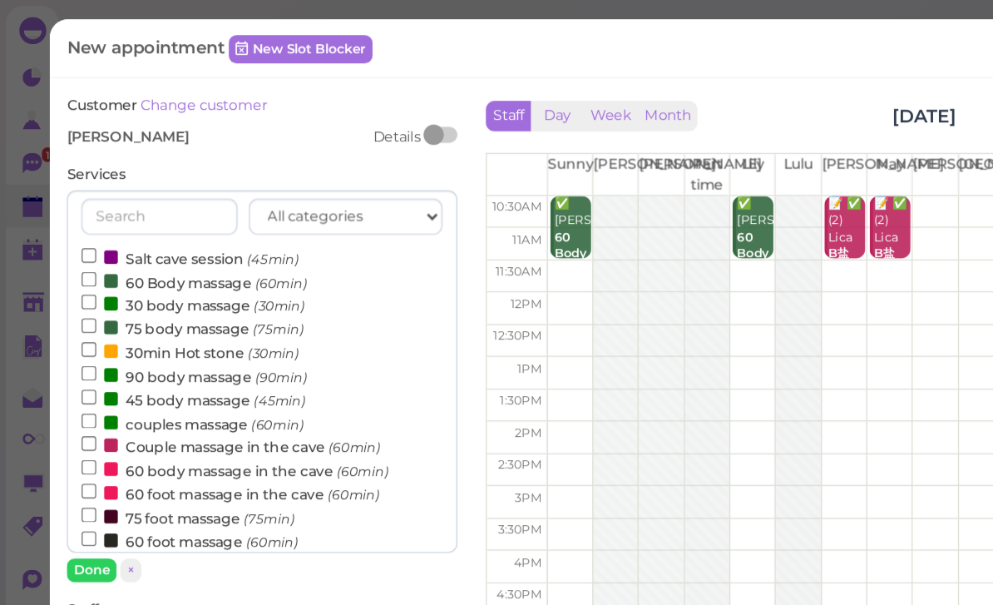
click at [156, 205] on label "60 Body massage (60min)" at bounding box center [142, 206] width 165 height 17
click at [71, 205] on input "60 Body massage (60min)" at bounding box center [65, 205] width 11 height 11
click at [72, 413] on button "Done" at bounding box center [67, 418] width 37 height 17
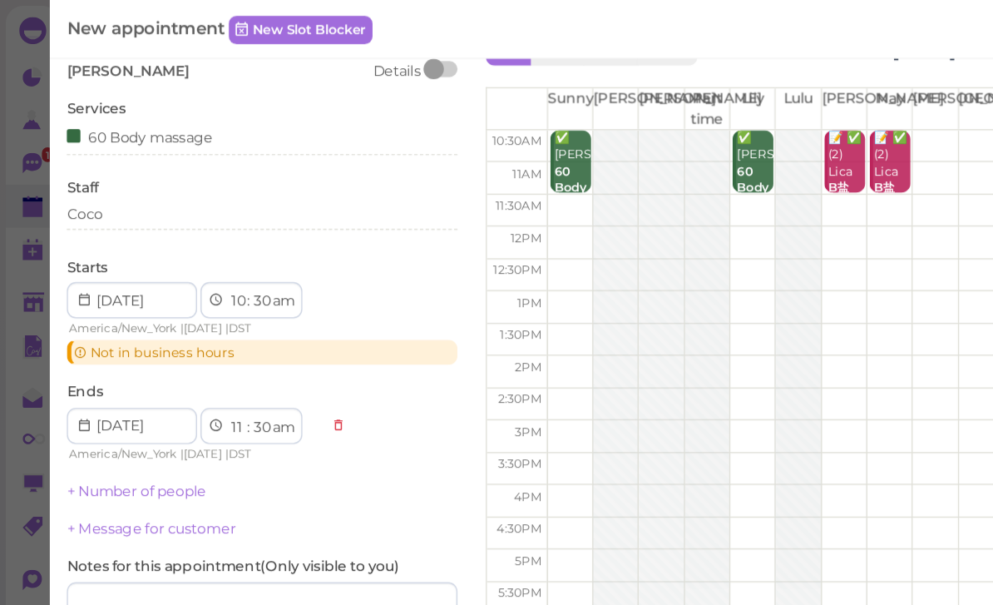
scroll to position [47, 0]
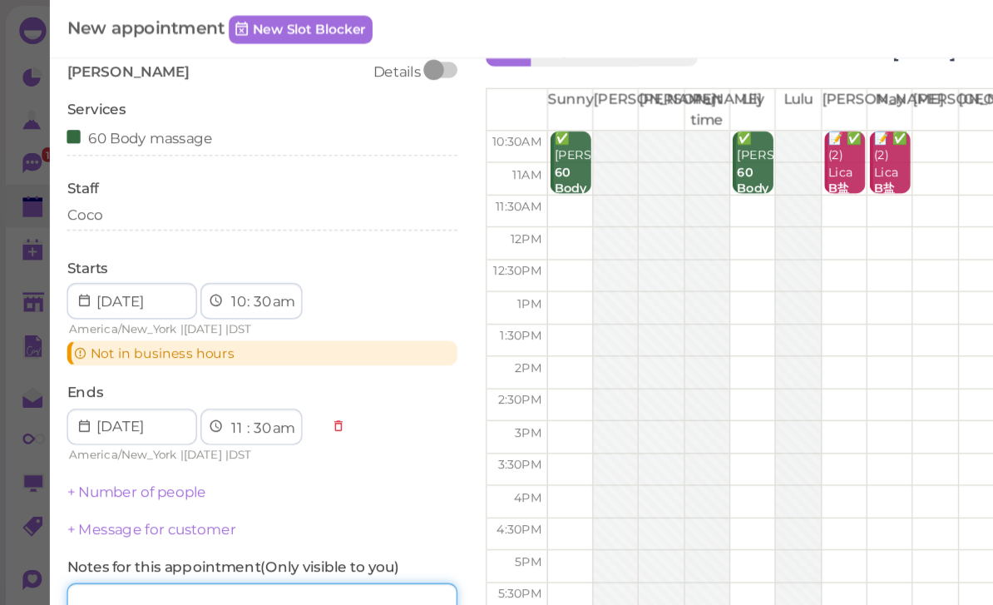
click at [191, 428] on textarea at bounding box center [192, 449] width 287 height 42
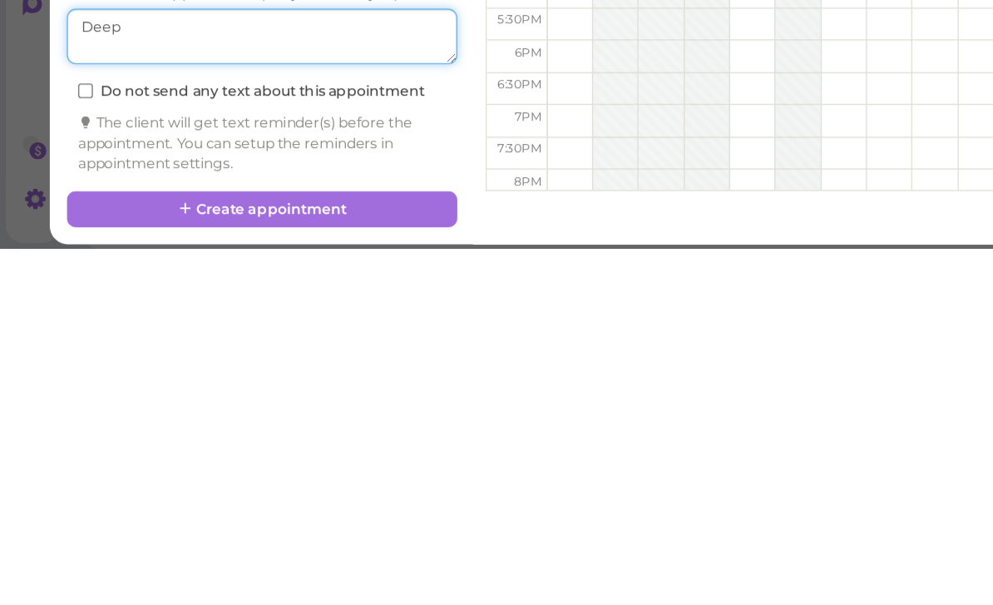
scroll to position [59, 0]
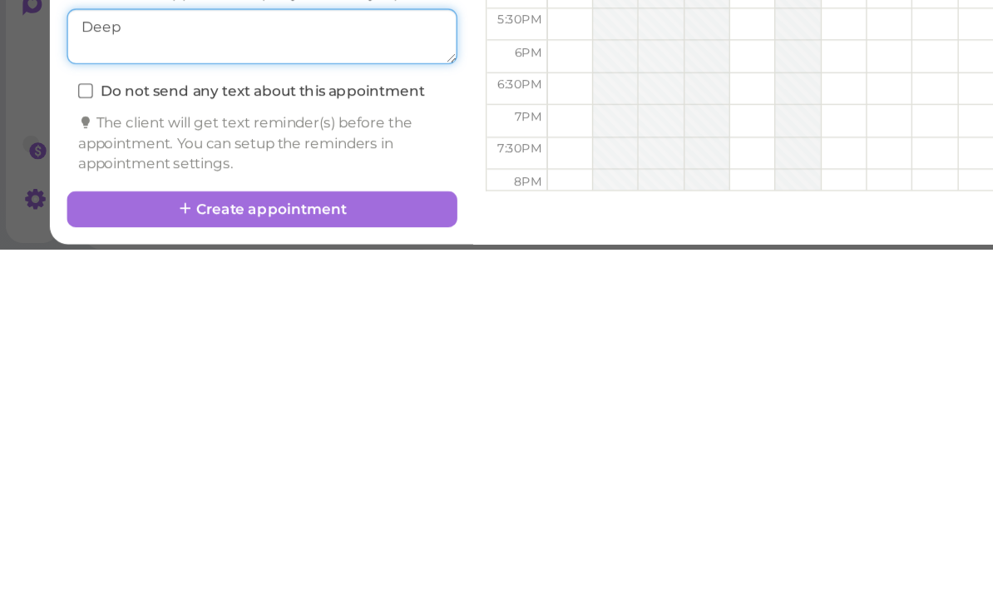
type textarea "Deep"
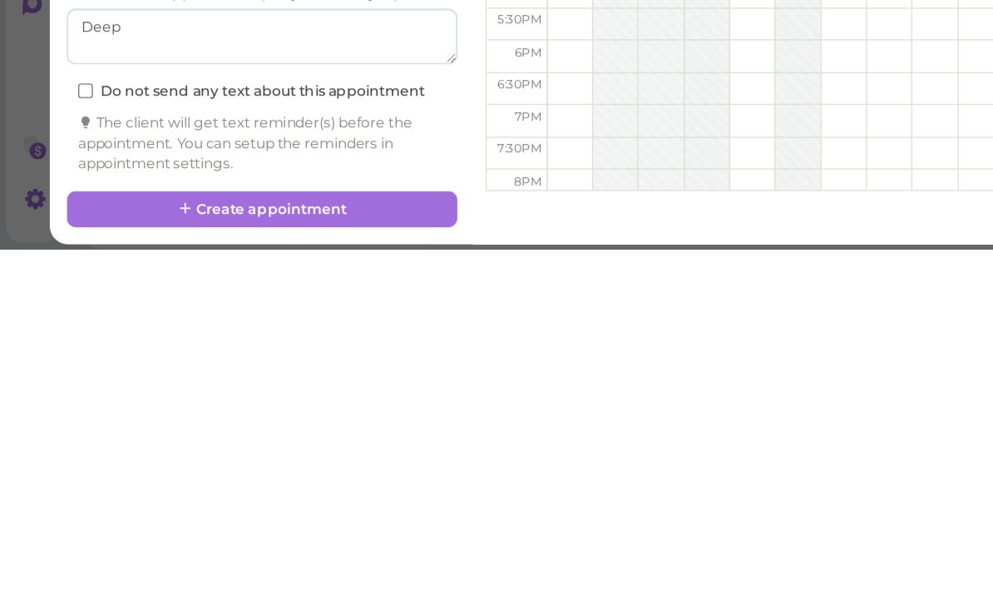
click at [299, 562] on button "Create appointment" at bounding box center [192, 575] width 287 height 27
